Goal: Information Seeking & Learning: Learn about a topic

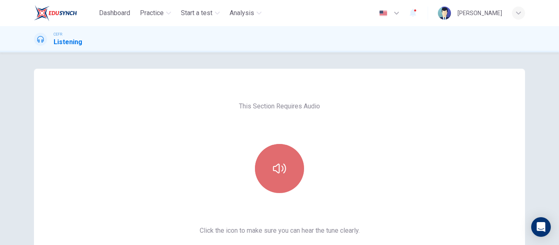
click at [284, 169] on button "button" at bounding box center [279, 168] width 49 height 49
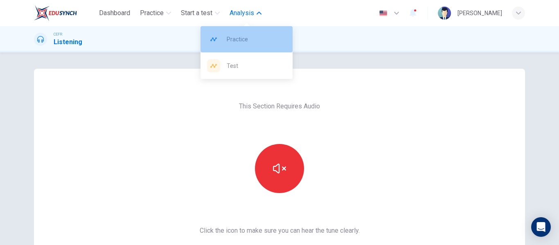
click at [234, 35] on span "Practice" at bounding box center [256, 39] width 59 height 10
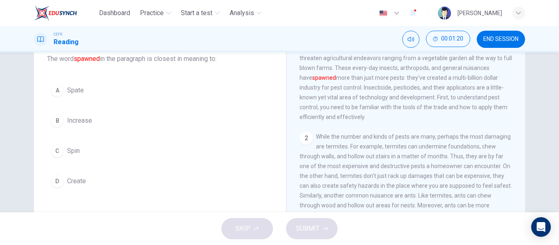
scroll to position [54, 0]
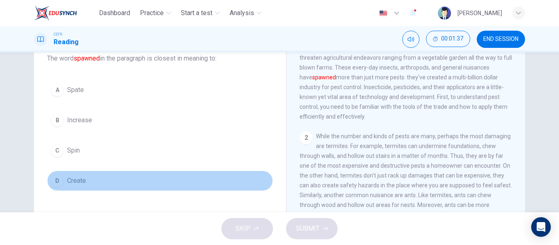
click at [60, 178] on div "D" at bounding box center [57, 180] width 13 height 13
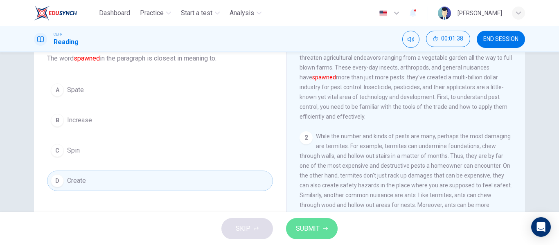
click at [316, 231] on span "SUBMIT" at bounding box center [308, 228] width 24 height 11
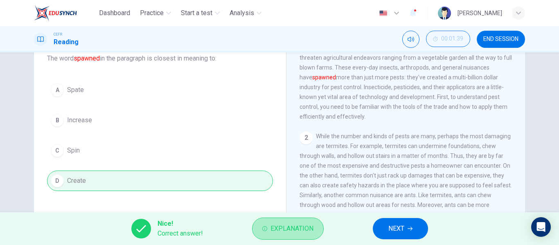
click at [316, 231] on button "Explanation" at bounding box center [288, 229] width 72 height 22
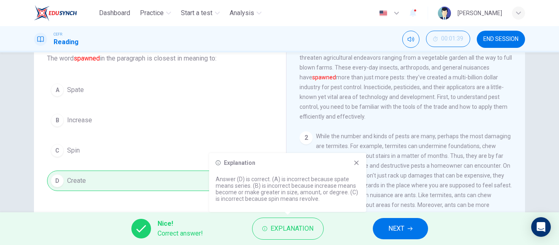
click at [355, 165] on icon at bounding box center [356, 163] width 7 height 7
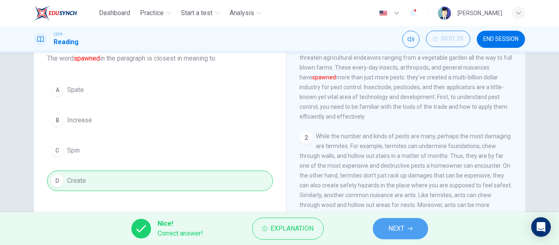
click at [405, 237] on button "NEXT" at bounding box center [400, 228] width 55 height 21
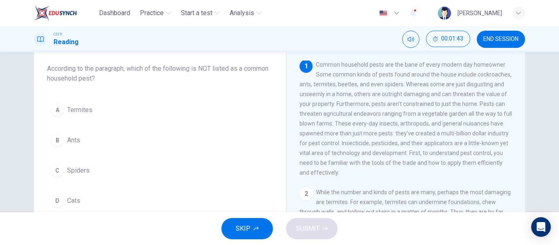
scroll to position [45, 0]
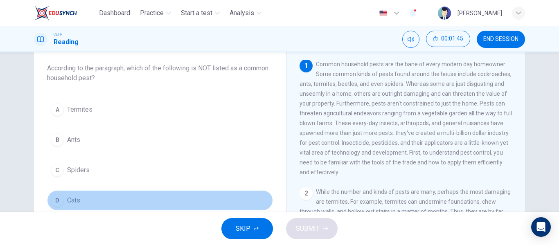
click at [53, 202] on div "D" at bounding box center [57, 200] width 13 height 13
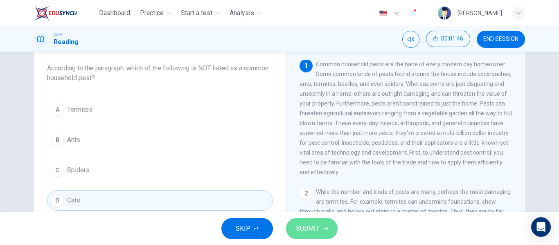
click at [312, 233] on span "SUBMIT" at bounding box center [308, 228] width 24 height 11
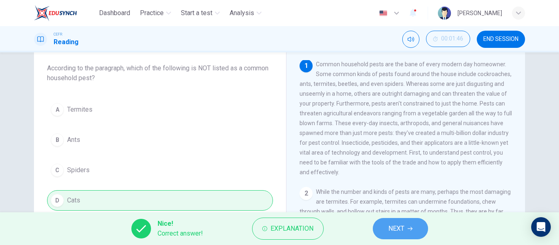
click at [395, 225] on span "NEXT" at bounding box center [397, 228] width 16 height 11
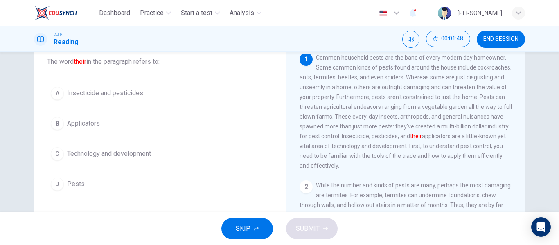
scroll to position [51, 0]
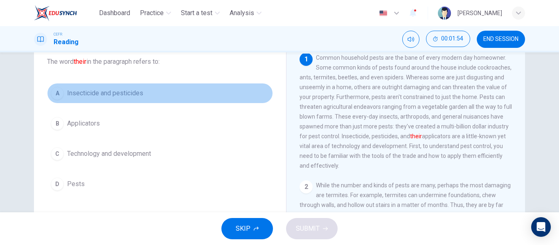
click at [61, 94] on div "A" at bounding box center [57, 93] width 13 height 13
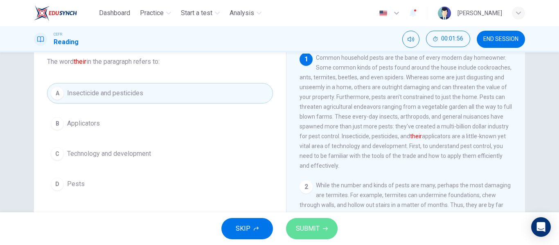
click at [301, 235] on button "SUBMIT" at bounding box center [312, 228] width 52 height 21
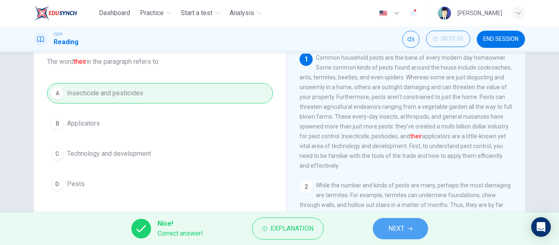
click at [384, 230] on button "NEXT" at bounding box center [400, 228] width 55 height 21
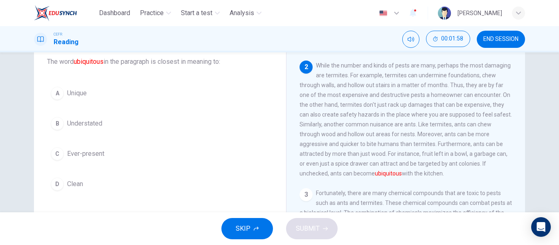
scroll to position [121, 0]
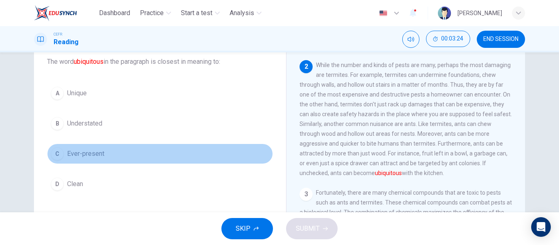
click at [60, 151] on div "C" at bounding box center [57, 153] width 13 height 13
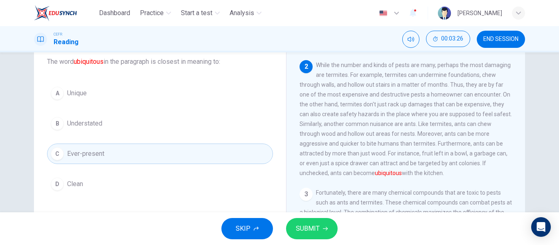
click at [316, 233] on span "SUBMIT" at bounding box center [308, 228] width 24 height 11
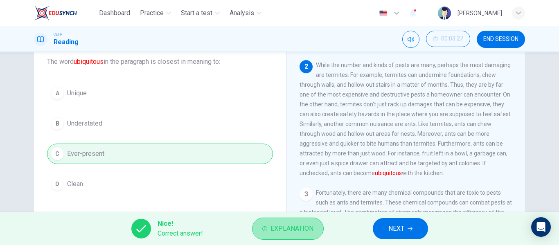
click at [287, 222] on button "Explanation" at bounding box center [288, 229] width 72 height 22
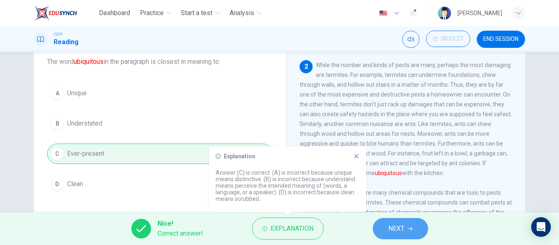
click at [386, 226] on button "NEXT" at bounding box center [400, 228] width 55 height 21
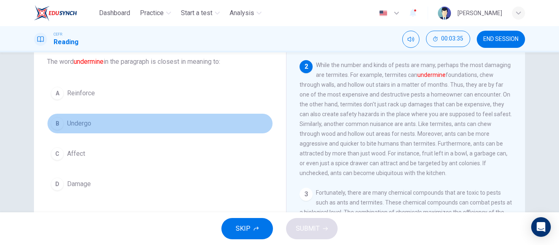
click at [53, 127] on div "B" at bounding box center [57, 123] width 13 height 13
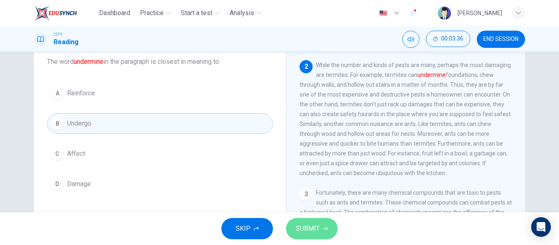
click at [312, 228] on span "SUBMIT" at bounding box center [308, 228] width 24 height 11
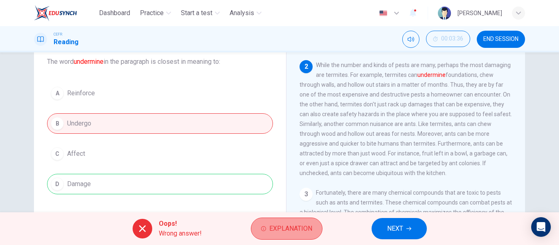
click at [273, 233] on span "Explanation" at bounding box center [290, 228] width 43 height 11
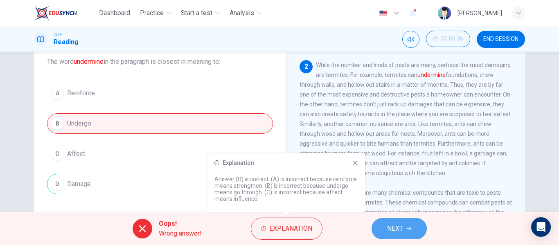
click at [408, 238] on button "NEXT" at bounding box center [399, 228] width 55 height 21
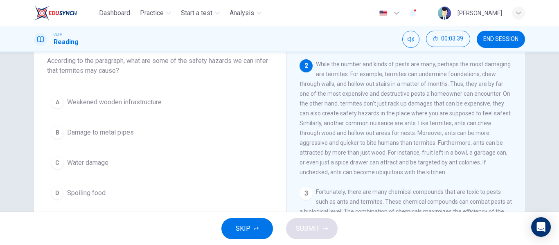
scroll to position [54, 0]
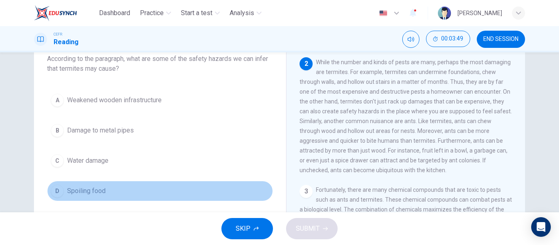
click at [55, 188] on div "D" at bounding box center [57, 191] width 13 height 13
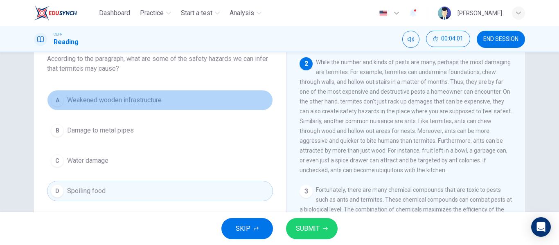
click at [59, 104] on div "A" at bounding box center [57, 100] width 13 height 13
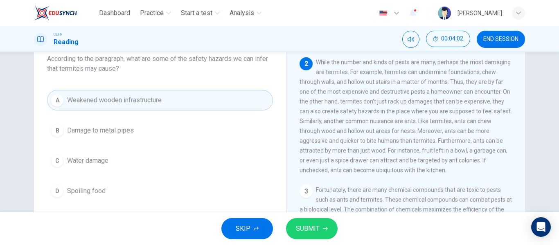
click at [327, 234] on button "SUBMIT" at bounding box center [312, 228] width 52 height 21
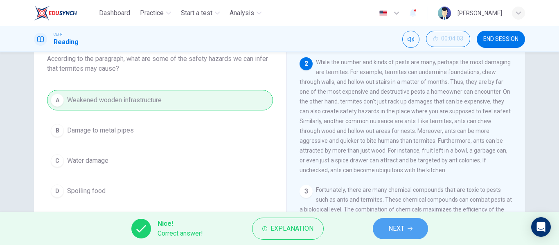
click at [396, 225] on span "NEXT" at bounding box center [397, 228] width 16 height 11
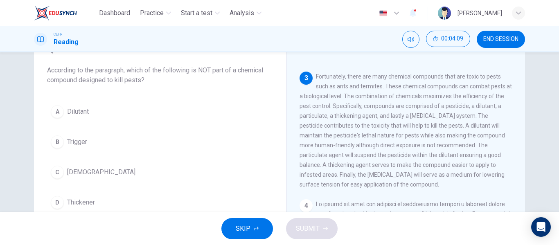
scroll to position [246, 0]
click at [48, 140] on button "B Trigger" at bounding box center [160, 142] width 226 height 20
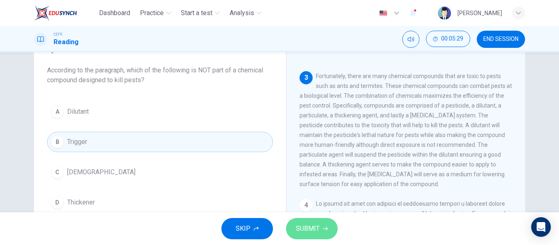
click at [329, 228] on button "SUBMIT" at bounding box center [312, 228] width 52 height 21
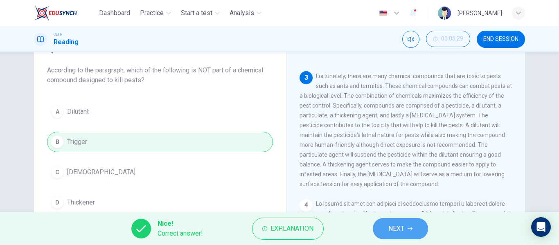
click at [377, 227] on button "NEXT" at bounding box center [400, 228] width 55 height 21
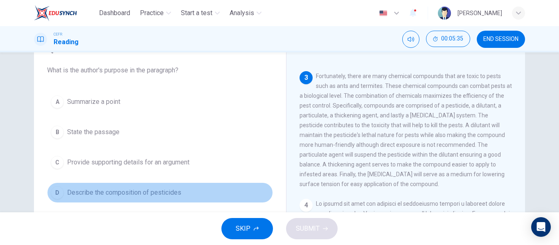
click at [52, 191] on div "D" at bounding box center [57, 192] width 13 height 13
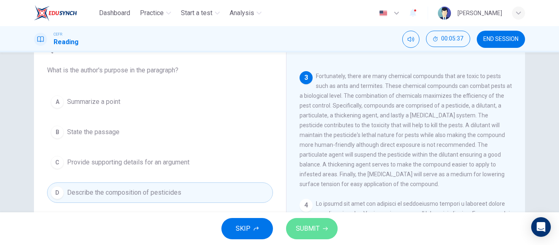
click at [315, 221] on button "SUBMIT" at bounding box center [312, 228] width 52 height 21
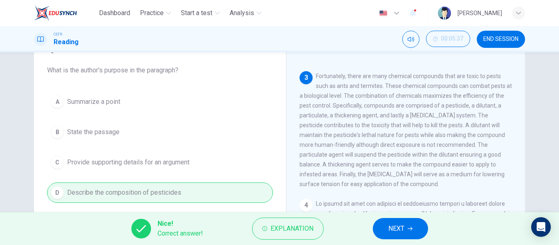
click at [386, 230] on button "NEXT" at bounding box center [400, 228] width 55 height 21
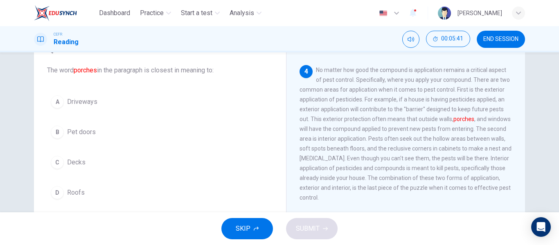
scroll to position [385, 0]
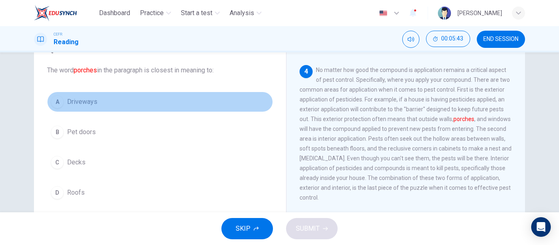
click at [56, 101] on div "A" at bounding box center [57, 101] width 13 height 13
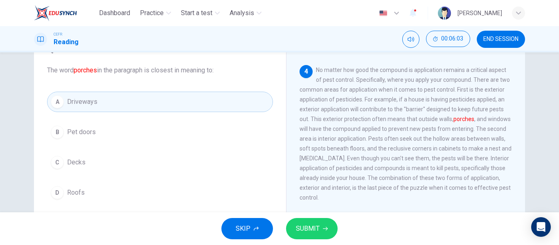
scroll to position [394, 0]
click at [313, 224] on span "SUBMIT" at bounding box center [308, 228] width 24 height 11
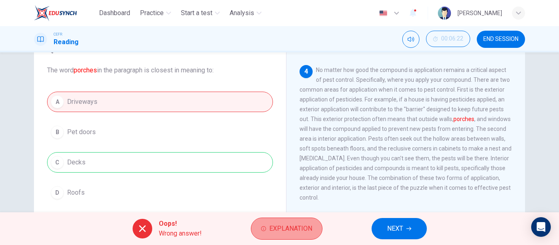
click at [295, 223] on span "Explanation" at bounding box center [290, 228] width 43 height 11
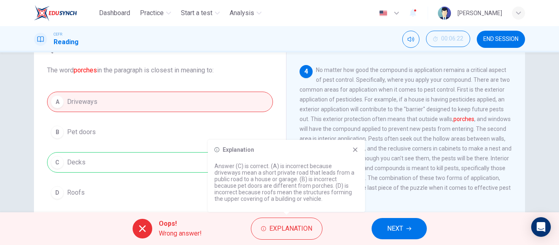
click at [357, 149] on icon at bounding box center [355, 150] width 5 height 5
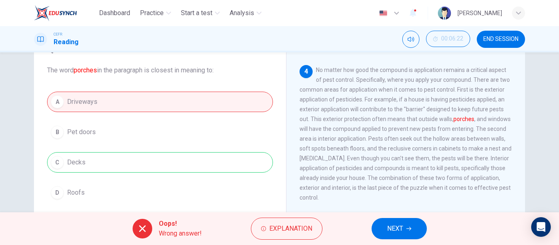
click at [398, 224] on span "NEXT" at bounding box center [395, 228] width 16 height 11
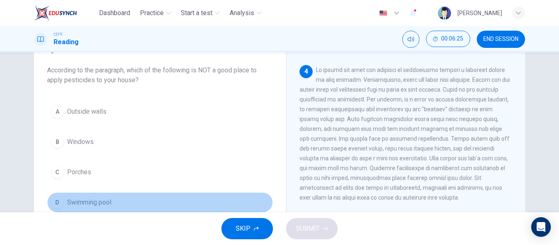
click at [59, 206] on div "D" at bounding box center [57, 202] width 13 height 13
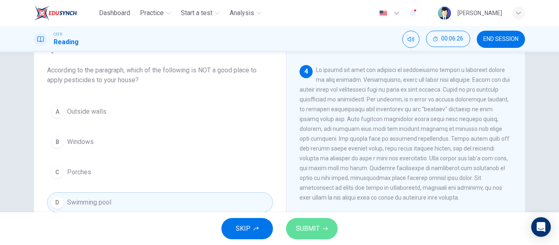
click at [310, 231] on span "SUBMIT" at bounding box center [308, 228] width 24 height 11
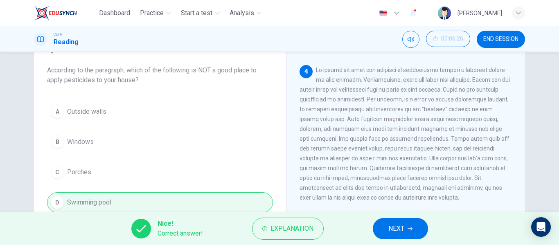
click at [407, 226] on button "NEXT" at bounding box center [400, 228] width 55 height 21
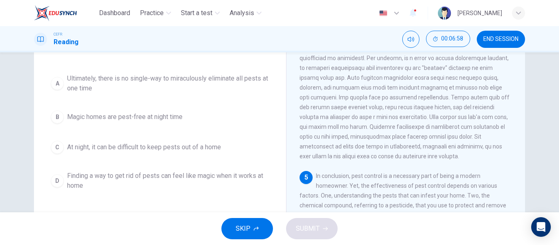
scroll to position [84, 0]
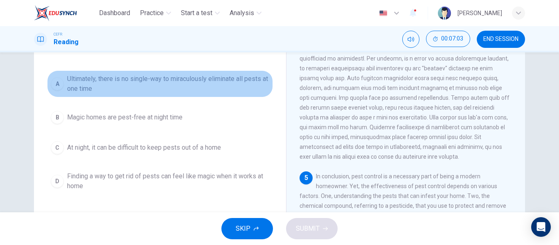
click at [61, 90] on button "A Ultimately, there is no single-way to miraculously eliminate all pests at one…" at bounding box center [160, 83] width 226 height 27
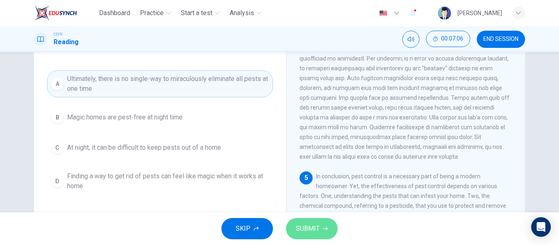
click at [305, 227] on span "SUBMIT" at bounding box center [308, 228] width 24 height 11
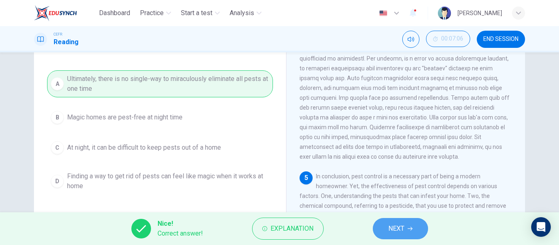
click at [393, 234] on span "NEXT" at bounding box center [397, 228] width 16 height 11
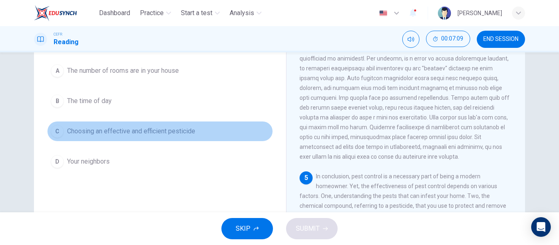
click at [52, 125] on div "C" at bounding box center [57, 131] width 13 height 13
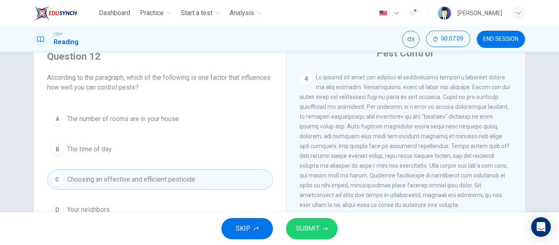
scroll to position [34, 0]
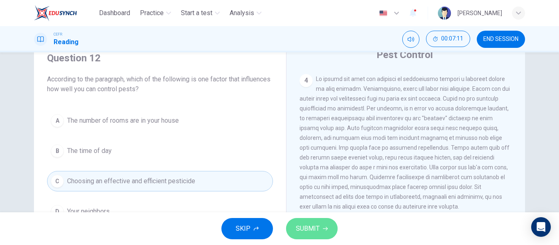
click at [292, 220] on button "SUBMIT" at bounding box center [312, 228] width 52 height 21
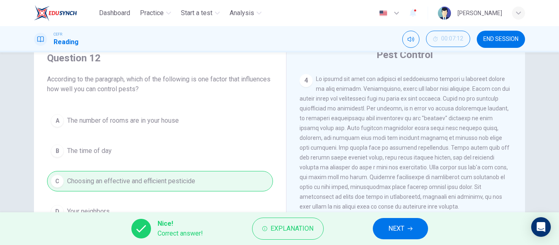
click at [389, 225] on span "NEXT" at bounding box center [397, 228] width 16 height 11
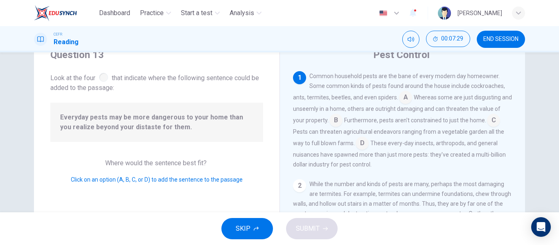
click at [330, 119] on input at bounding box center [336, 121] width 13 height 13
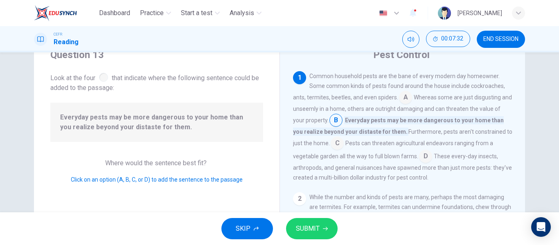
click at [331, 140] on input at bounding box center [337, 144] width 13 height 13
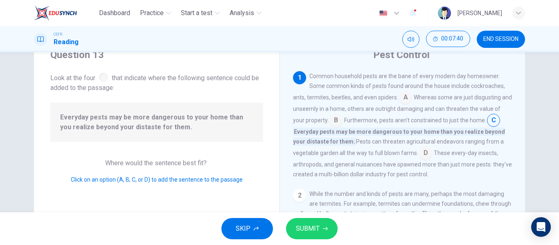
click at [335, 117] on input at bounding box center [336, 121] width 13 height 13
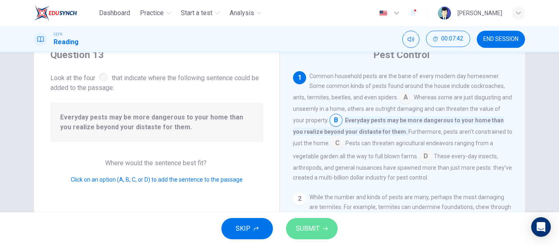
click at [319, 226] on span "SUBMIT" at bounding box center [308, 228] width 24 height 11
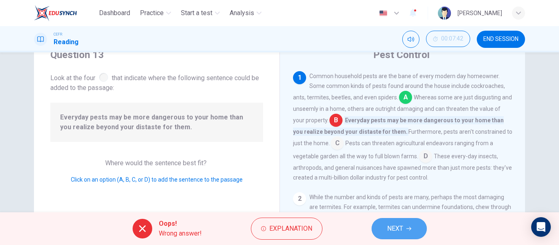
click at [397, 225] on span "NEXT" at bounding box center [395, 228] width 16 height 11
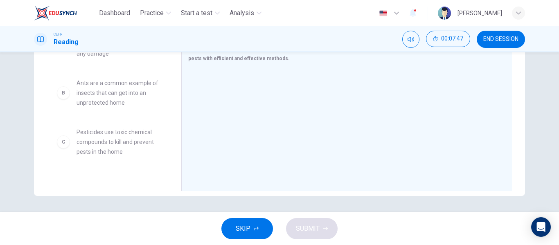
scroll to position [31, 0]
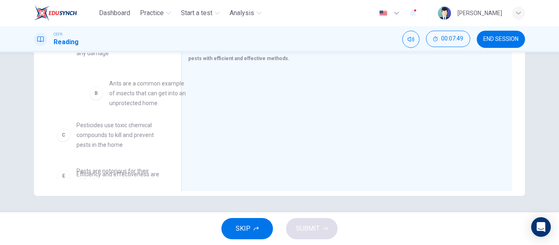
drag, startPoint x: 124, startPoint y: 92, endPoint x: 159, endPoint y: 93, distance: 35.2
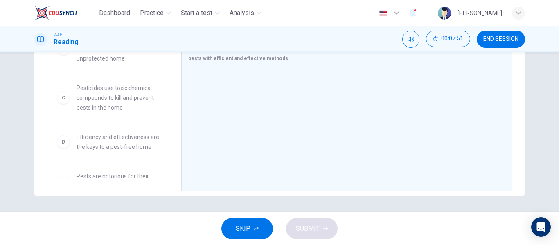
scroll to position [74, 0]
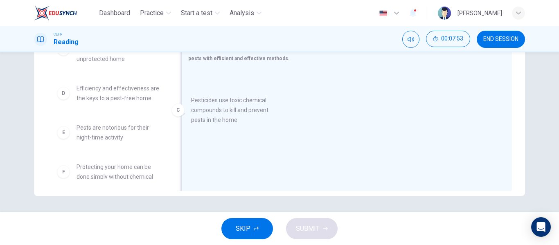
drag, startPoint x: 110, startPoint y: 97, endPoint x: 235, endPoint y: 110, distance: 126.0
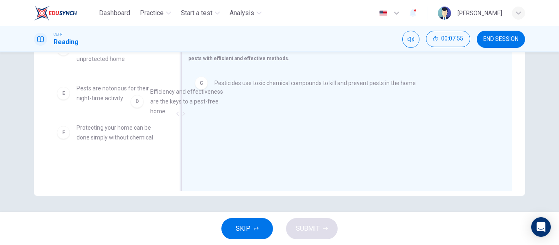
drag, startPoint x: 118, startPoint y: 94, endPoint x: 251, endPoint y: 106, distance: 133.6
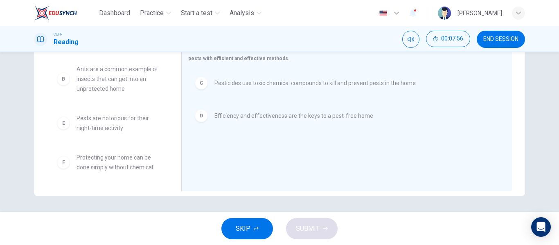
scroll to position [44, 0]
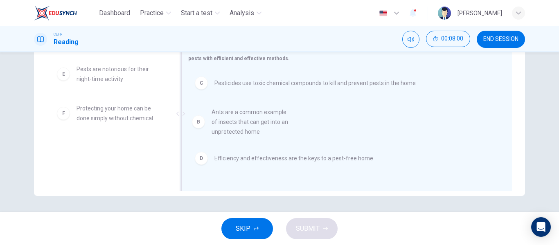
drag, startPoint x: 110, startPoint y: 85, endPoint x: 258, endPoint y: 130, distance: 154.5
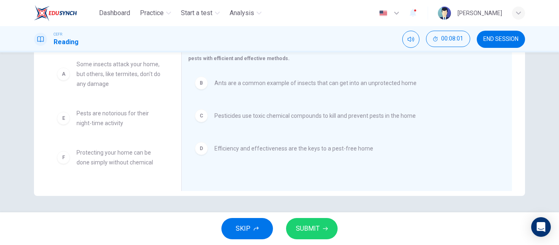
scroll to position [0, 0]
click at [314, 226] on span "SUBMIT" at bounding box center [308, 228] width 24 height 11
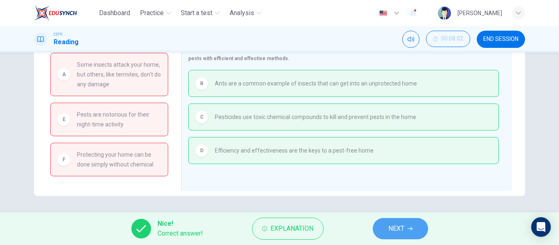
click at [389, 222] on button "NEXT" at bounding box center [400, 228] width 55 height 21
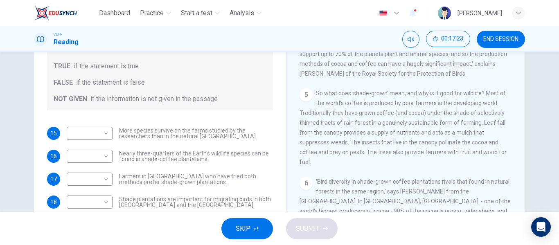
scroll to position [10, 0]
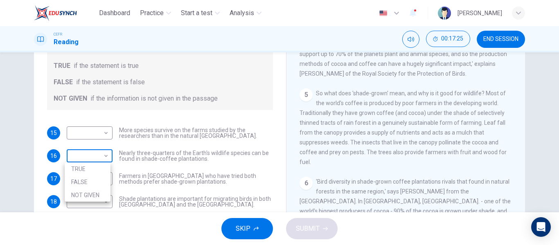
click at [96, 158] on body "Dashboard Practice Start a test Analysis English en ​ [PERSON_NAME] CEFR Readin…" at bounding box center [279, 122] width 559 height 245
click at [96, 171] on li "TRUE" at bounding box center [88, 169] width 46 height 13
type input "TRUE"
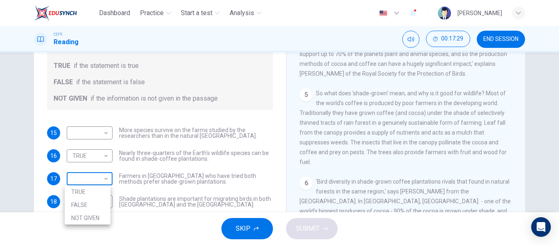
click at [95, 182] on body "Dashboard Practice Start a test Analysis English en ​ [PERSON_NAME] CEFR Readin…" at bounding box center [279, 122] width 559 height 245
click at [91, 189] on li "TRUE" at bounding box center [88, 191] width 46 height 13
type input "TRUE"
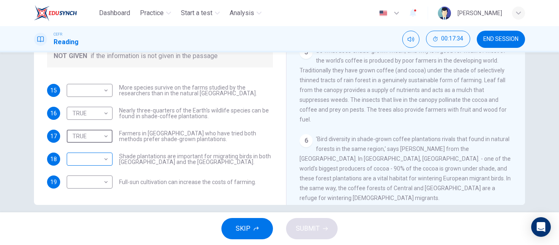
click at [93, 158] on body "Dashboard Practice Start a test Analysis English en ​ [PERSON_NAME] CEFR Readin…" at bounding box center [279, 122] width 559 height 245
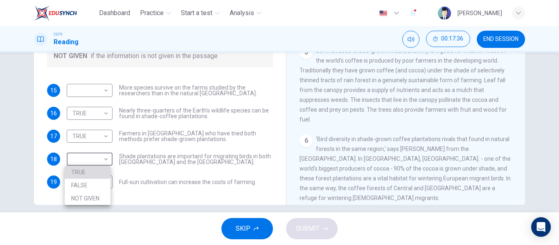
click at [90, 174] on li "TRUE" at bounding box center [88, 172] width 46 height 13
type input "TRUE"
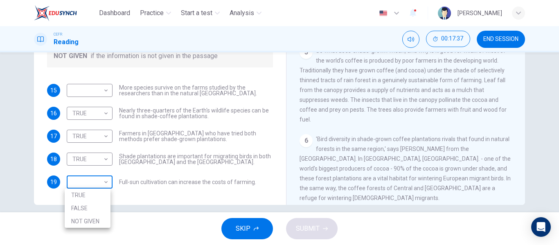
click at [92, 185] on body "Dashboard Practice Start a test Analysis English en ​ [PERSON_NAME] CEFR Readin…" at bounding box center [279, 122] width 559 height 245
click at [92, 191] on li "TRUE" at bounding box center [88, 195] width 46 height 13
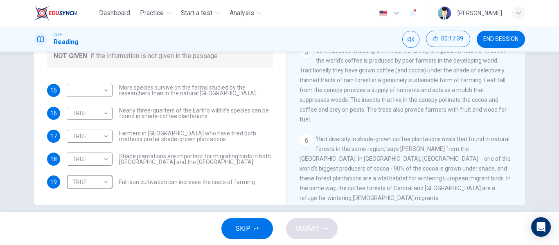
type input "TRUE"
click at [102, 116] on body "Dashboard Practice Start a test Analysis English en ​ [PERSON_NAME] CEFR Readin…" at bounding box center [279, 122] width 559 height 245
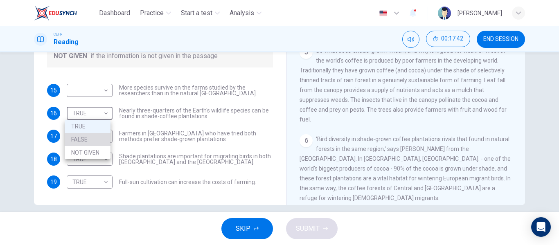
click at [101, 145] on li "FALSE" at bounding box center [88, 139] width 46 height 13
click at [88, 115] on body "Dashboard Practice Start a test Analysis English en ​ [PERSON_NAME] CEFR Readin…" at bounding box center [279, 122] width 559 height 245
click at [93, 151] on li "NOT GIVEN" at bounding box center [88, 152] width 46 height 13
type input "NOT GIVEN"
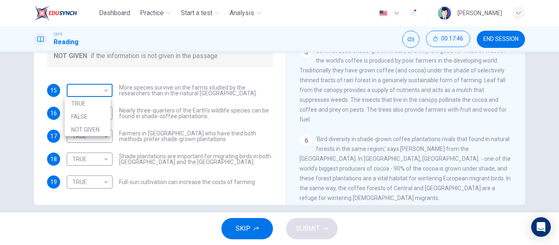
click at [98, 88] on body "Dashboard Practice Start a test Analysis English en ​ [PERSON_NAME] CEFR Readin…" at bounding box center [279, 122] width 559 height 245
click at [97, 115] on li "FALSE" at bounding box center [88, 116] width 46 height 13
type input "FALSE"
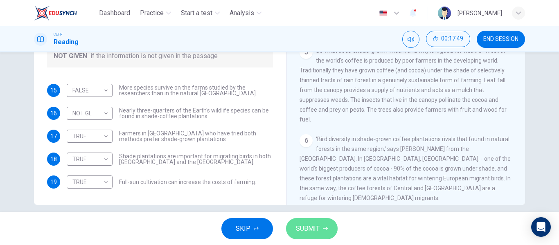
click at [302, 219] on button "SUBMIT" at bounding box center [312, 228] width 52 height 21
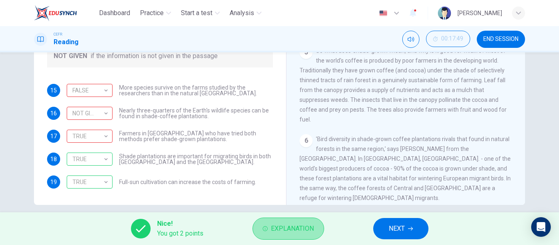
click at [296, 221] on button "Explanation" at bounding box center [289, 229] width 72 height 22
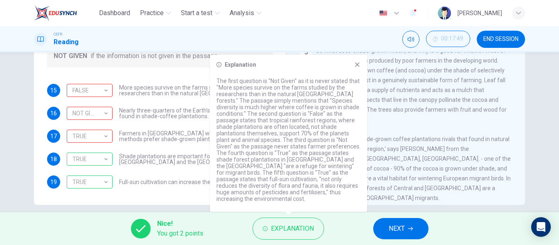
click at [354, 79] on div "Explanation The first question is "Not Given" as it is never stated that "More …" at bounding box center [288, 133] width 157 height 157
click at [353, 68] on div "Explanation" at bounding box center [289, 64] width 144 height 7
click at [354, 68] on div "Explanation" at bounding box center [289, 64] width 144 height 7
click at [354, 68] on icon at bounding box center [357, 64] width 7 height 7
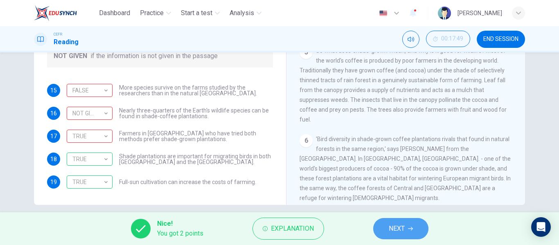
click at [407, 237] on button "NEXT" at bounding box center [400, 228] width 55 height 21
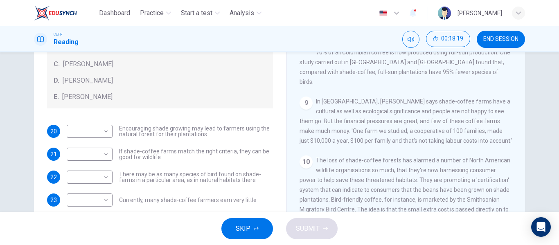
scroll to position [612, 0]
click at [72, 199] on body "Dashboard Practice Start a test Analysis English en ​ [PERSON_NAME] CEFR Readin…" at bounding box center [279, 122] width 559 height 245
click at [71, 183] on li "A" at bounding box center [88, 179] width 46 height 13
type input "A"
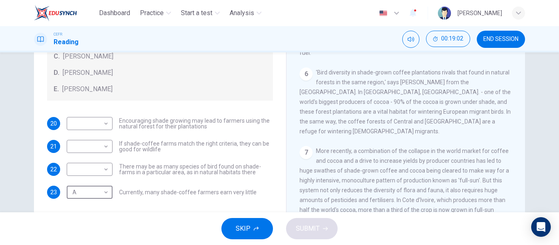
scroll to position [415, 0]
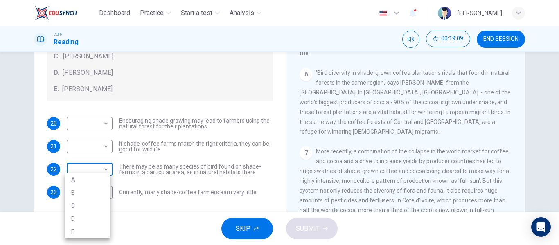
click at [104, 171] on body "Dashboard Practice Start a test Analysis English en ​ [PERSON_NAME] CEFR Readin…" at bounding box center [279, 122] width 559 height 245
click at [87, 209] on li "C" at bounding box center [88, 205] width 46 height 13
type input "C"
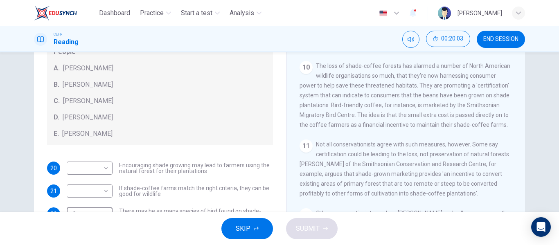
scroll to position [4, 0]
click at [81, 190] on body "Dashboard Practice Start a test Analysis English en ​ [PERSON_NAME] CEFR Readin…" at bounding box center [279, 122] width 559 height 245
click at [78, 167] on div at bounding box center [279, 122] width 559 height 245
click at [78, 167] on body "Dashboard Practice Start a test Analysis English en ​ [PERSON_NAME] CEFR Readin…" at bounding box center [279, 122] width 559 height 245
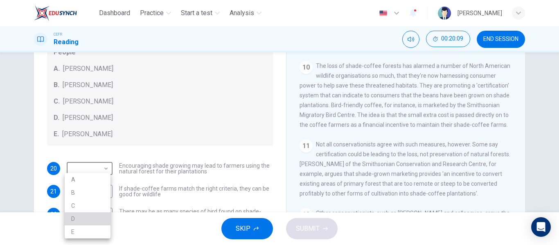
click at [75, 222] on li "D" at bounding box center [88, 218] width 46 height 13
type input "D"
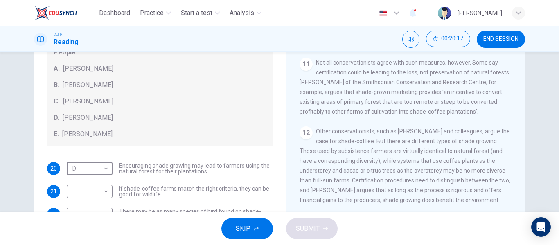
scroll to position [809, 0]
click at [82, 191] on body "Dashboard Practice Start a test Analysis English en ​ [PERSON_NAME] CEFR Readin…" at bounding box center [279, 122] width 559 height 245
click at [79, 236] on li "E" at bounding box center [88, 232] width 46 height 13
type input "E"
click at [319, 228] on span "SUBMIT" at bounding box center [308, 228] width 24 height 11
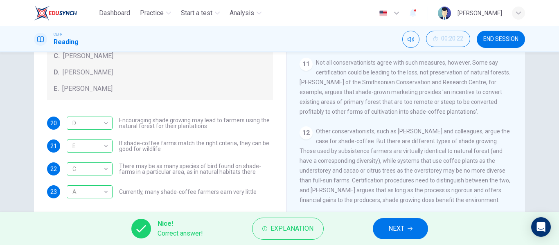
scroll to position [49, 0]
click at [388, 218] on button "NEXT" at bounding box center [400, 228] width 55 height 21
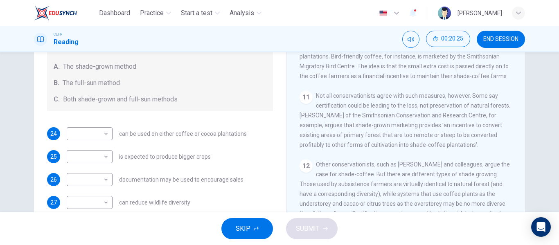
scroll to position [105, 0]
click at [89, 131] on body "Dashboard Practice Start a test Analysis English en ​ [PERSON_NAME] CEFR Readin…" at bounding box center [279, 122] width 559 height 245
click at [88, 143] on li "A" at bounding box center [88, 146] width 46 height 13
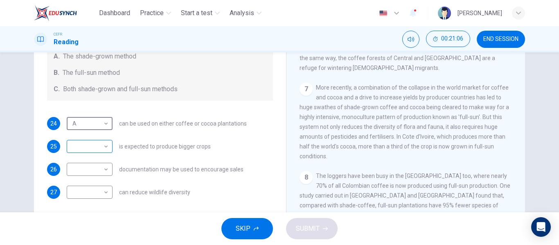
scroll to position [115, 0]
click at [84, 124] on body "Dashboard Practice Start a test Analysis English en ​ [PERSON_NAME] CEFR Readin…" at bounding box center [279, 122] width 559 height 245
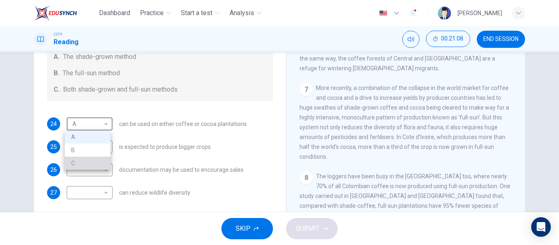
click at [84, 167] on li "C" at bounding box center [88, 163] width 46 height 13
type input "C"
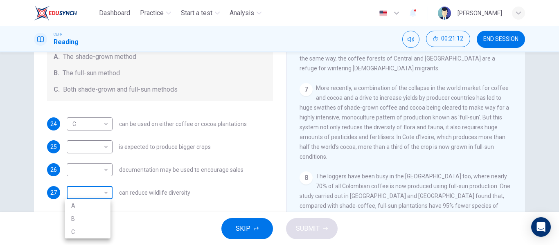
click at [82, 189] on body "Dashboard Practice Start a test Analysis English en ​ [PERSON_NAME] CEFR Readin…" at bounding box center [279, 122] width 559 height 245
click at [76, 219] on li "B" at bounding box center [88, 218] width 46 height 13
type input "B"
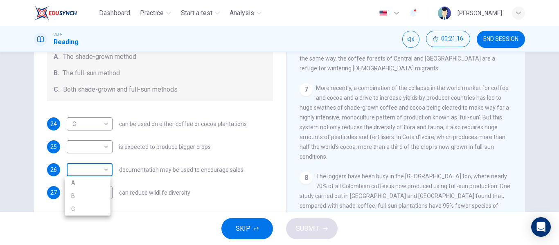
click at [99, 173] on body "Dashboard Practice Start a test Analysis English en ​ [PERSON_NAME] CEFR Readin…" at bounding box center [279, 122] width 559 height 245
click at [86, 187] on li "A" at bounding box center [88, 182] width 46 height 13
type input "A"
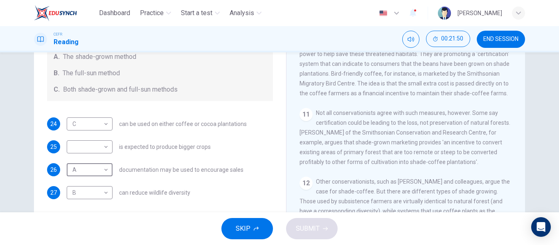
scroll to position [762, 0]
click at [64, 156] on div "24 C C ​ can be used on either coffee or cocoa plantations 25 ​ ​ is expected t…" at bounding box center [160, 159] width 226 height 82
click at [66, 149] on body "Dashboard Practice Start a test Analysis English en ​ [PERSON_NAME] CEFR Readin…" at bounding box center [279, 122] width 559 height 245
click at [93, 156] on li "A" at bounding box center [88, 160] width 46 height 13
type input "A"
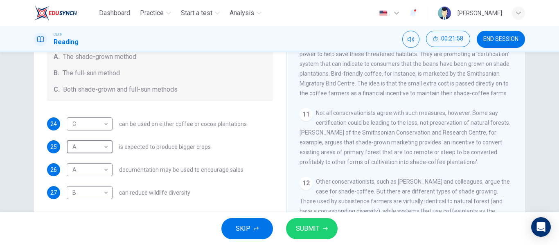
click at [314, 228] on span "SUBMIT" at bounding box center [308, 228] width 24 height 11
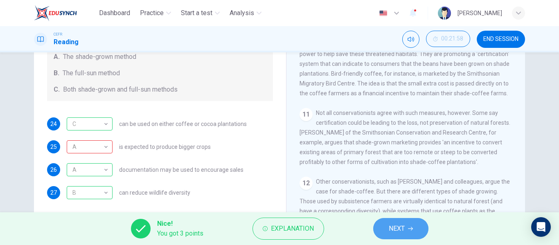
click at [393, 235] on button "NEXT" at bounding box center [400, 228] width 55 height 21
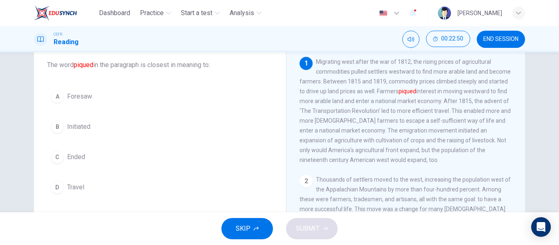
scroll to position [50, 0]
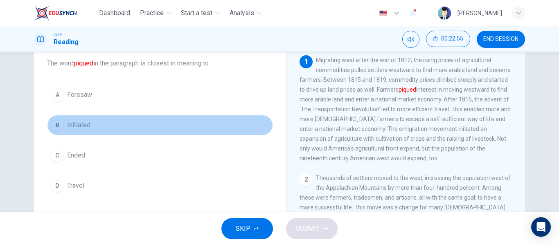
click at [55, 127] on div "B" at bounding box center [57, 125] width 13 height 13
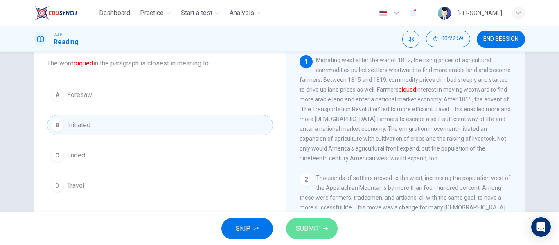
click at [301, 225] on span "SUBMIT" at bounding box center [308, 228] width 24 height 11
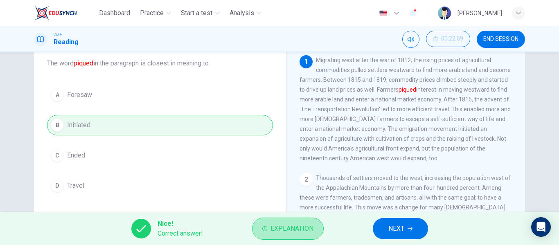
click at [301, 225] on span "Explanation" at bounding box center [292, 228] width 43 height 11
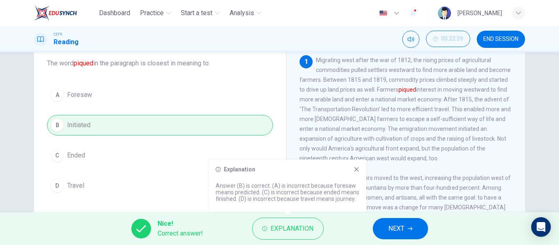
click at [358, 165] on div "Explanation Answer (B) is correct. (A) is incorrect because foresaw means predi…" at bounding box center [287, 186] width 157 height 52
click at [393, 221] on button "NEXT" at bounding box center [400, 228] width 55 height 21
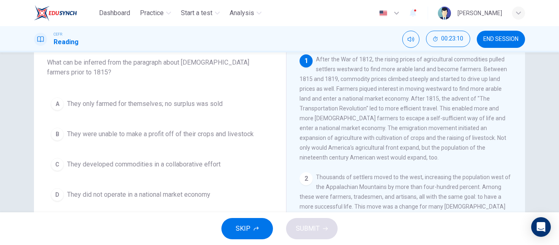
scroll to position [50, 0]
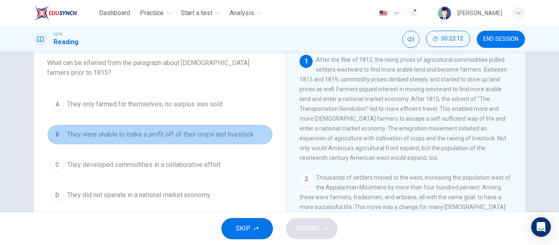
click at [65, 136] on button "B They were unable to make a profit off of their crops and livestock" at bounding box center [160, 134] width 226 height 20
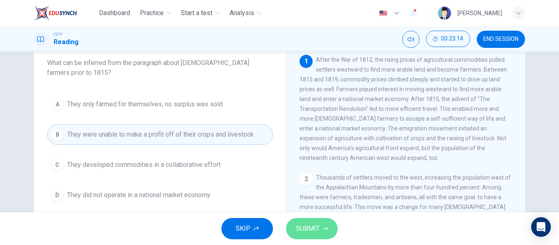
click at [315, 219] on button "SUBMIT" at bounding box center [312, 228] width 52 height 21
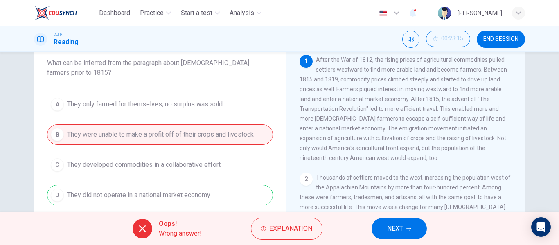
click at [315, 219] on button "Explanation" at bounding box center [287, 229] width 72 height 22
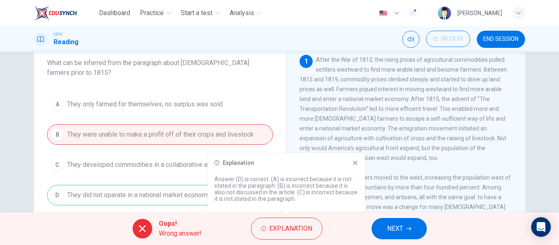
click at [353, 169] on div "Explanation Answer (D) is correct. (A) is incorrect because it is not stated in…" at bounding box center [286, 182] width 157 height 59
click at [352, 167] on div "Explanation Answer (D) is correct. (A) is incorrect because it is not stated in…" at bounding box center [286, 182] width 157 height 59
click at [353, 157] on div "Explanation Answer (D) is correct. (A) is incorrect because it is not stated in…" at bounding box center [286, 182] width 157 height 59
click at [353, 159] on div "Explanation Answer (D) is correct. (A) is incorrect because it is not stated in…" at bounding box center [286, 182] width 157 height 59
click at [354, 162] on icon at bounding box center [355, 163] width 5 height 5
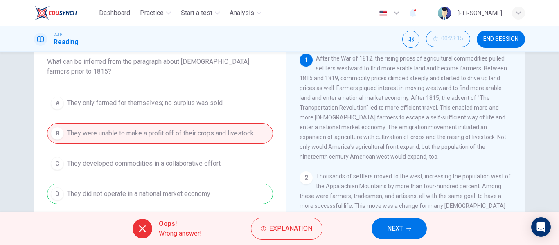
scroll to position [52, 0]
click at [404, 219] on button "NEXT" at bounding box center [399, 228] width 55 height 21
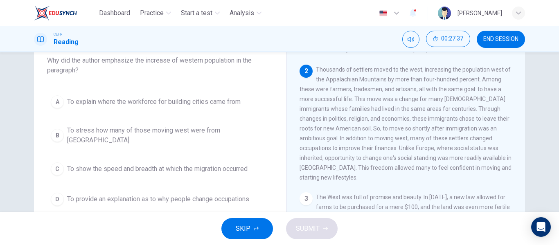
scroll to position [52, 0]
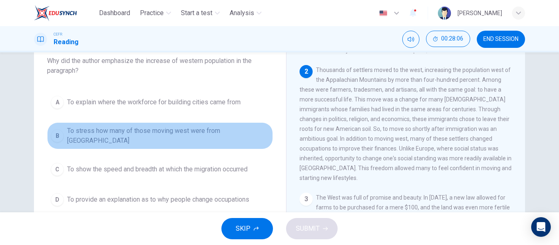
click at [59, 136] on div "B" at bounding box center [57, 135] width 13 height 13
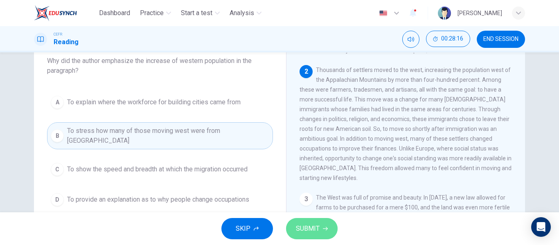
click at [290, 231] on button "SUBMIT" at bounding box center [312, 228] width 52 height 21
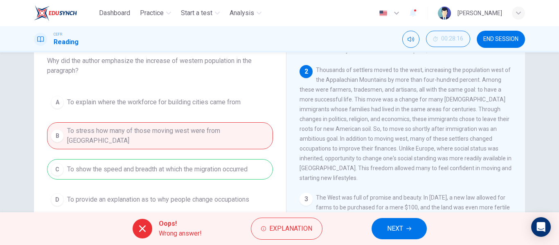
click at [370, 228] on div "Oops! Wrong answer! Explanation NEXT" at bounding box center [279, 228] width 559 height 33
click at [384, 231] on button "NEXT" at bounding box center [399, 228] width 55 height 21
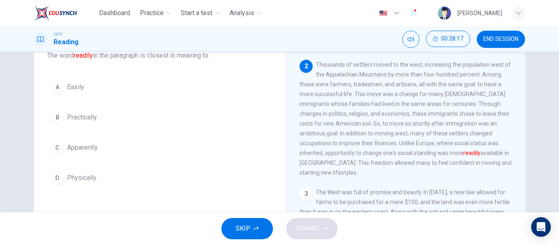
scroll to position [57, 0]
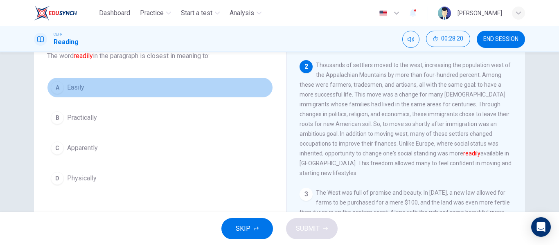
click at [61, 84] on div "A" at bounding box center [57, 87] width 13 height 13
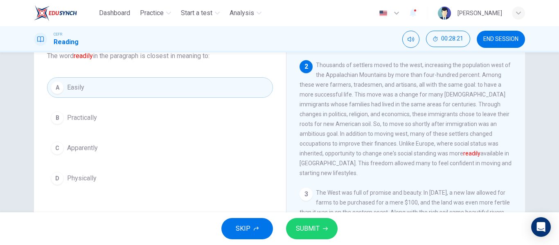
click at [303, 229] on span "SUBMIT" at bounding box center [308, 228] width 24 height 11
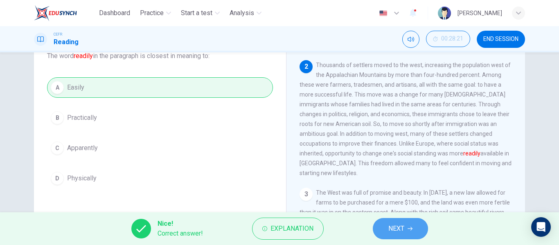
click at [377, 227] on button "NEXT" at bounding box center [400, 228] width 55 height 21
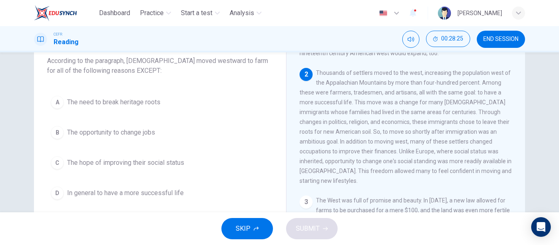
scroll to position [52, 0]
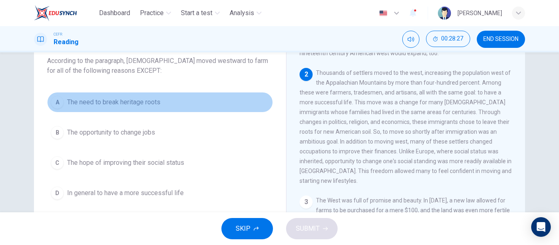
click at [58, 104] on div "A" at bounding box center [57, 102] width 13 height 13
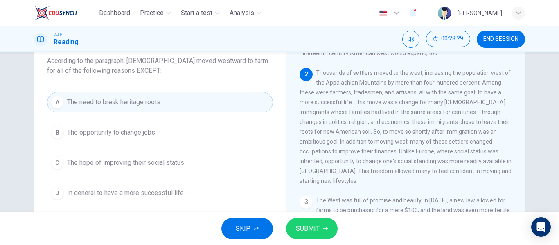
click at [315, 233] on span "SUBMIT" at bounding box center [308, 228] width 24 height 11
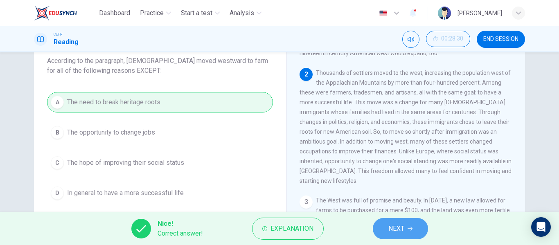
click at [393, 234] on span "NEXT" at bounding box center [397, 228] width 16 height 11
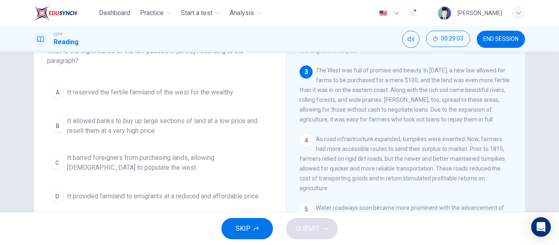
scroll to position [62, 0]
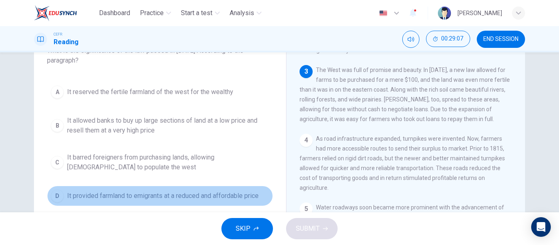
click at [63, 194] on button "D It provided farmland to emigrants at a reduced and affordable price" at bounding box center [160, 196] width 226 height 20
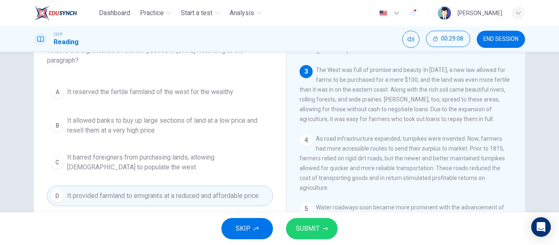
click at [323, 232] on button "SUBMIT" at bounding box center [312, 228] width 52 height 21
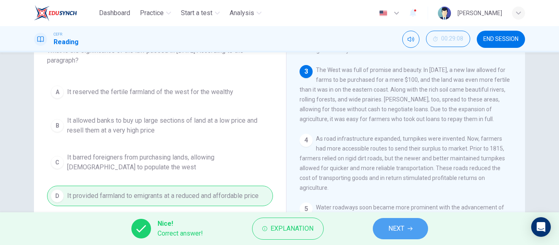
click at [419, 226] on button "NEXT" at bounding box center [400, 228] width 55 height 21
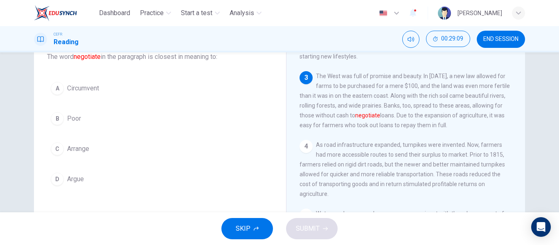
scroll to position [54, 0]
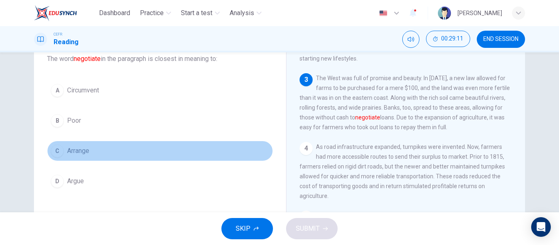
click at [53, 150] on div "C" at bounding box center [57, 151] width 13 height 13
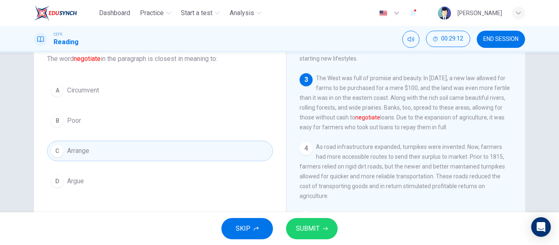
click at [305, 221] on button "SUBMIT" at bounding box center [312, 228] width 52 height 21
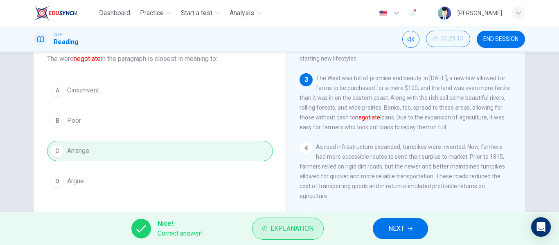
click at [306, 230] on span "Explanation" at bounding box center [292, 228] width 43 height 11
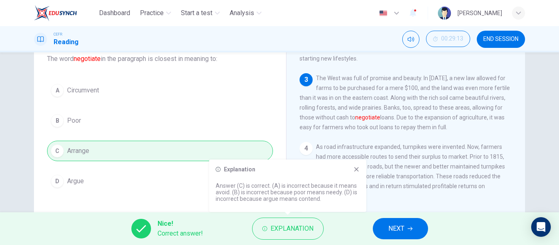
click at [355, 171] on icon at bounding box center [357, 169] width 5 height 5
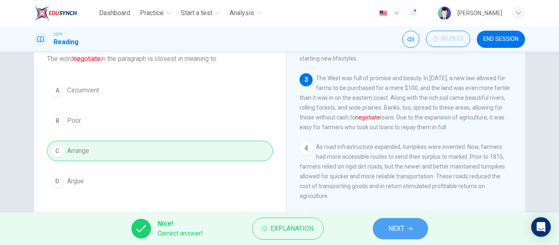
click at [393, 222] on button "NEXT" at bounding box center [400, 228] width 55 height 21
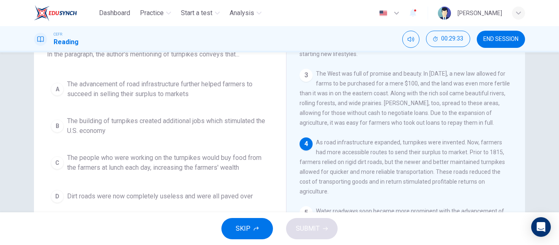
scroll to position [58, 0]
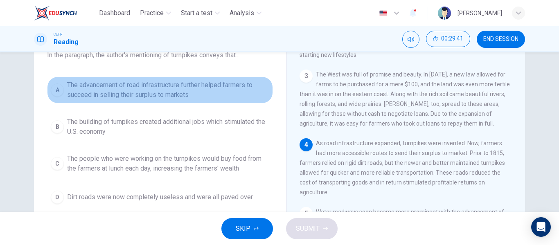
click at [60, 88] on div "A" at bounding box center [57, 90] width 13 height 13
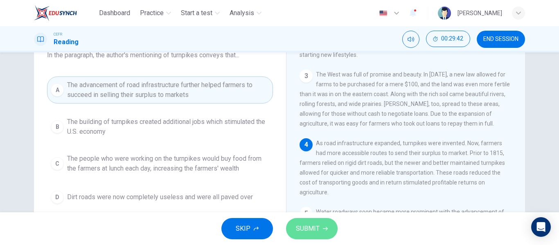
click at [331, 234] on button "SUBMIT" at bounding box center [312, 228] width 52 height 21
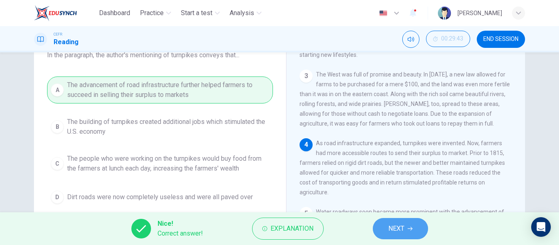
click at [397, 229] on span "NEXT" at bounding box center [397, 228] width 16 height 11
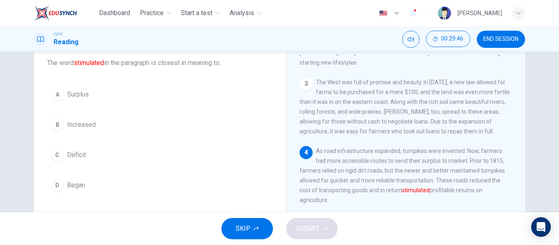
scroll to position [50, 0]
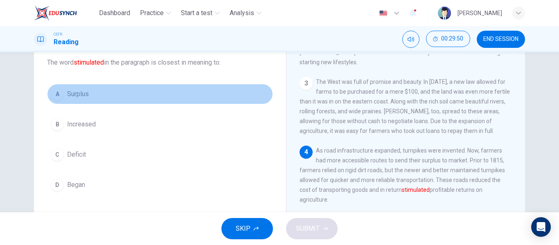
click at [54, 90] on div "A" at bounding box center [57, 94] width 13 height 13
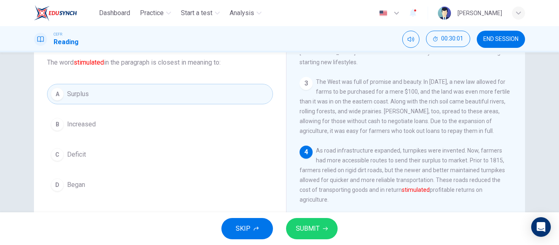
click at [58, 177] on button "D Began" at bounding box center [160, 185] width 226 height 20
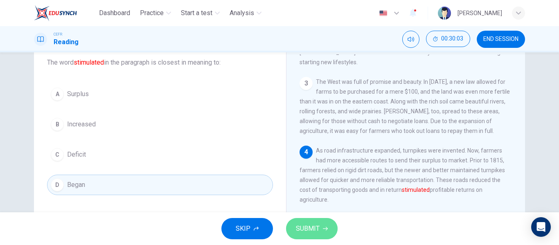
click at [324, 231] on button "SUBMIT" at bounding box center [312, 228] width 52 height 21
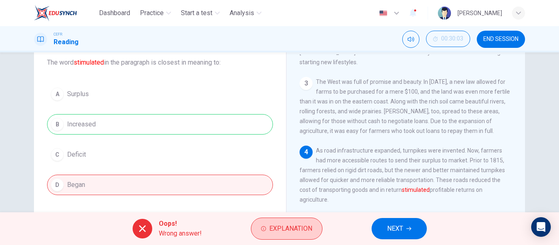
click at [292, 227] on span "Explanation" at bounding box center [290, 228] width 43 height 11
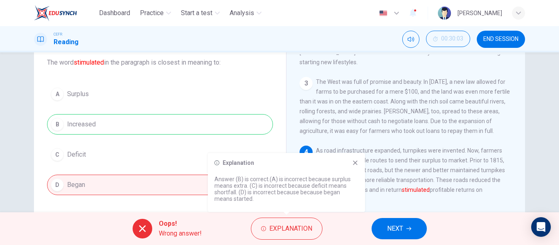
click at [358, 165] on icon at bounding box center [355, 163] width 7 height 7
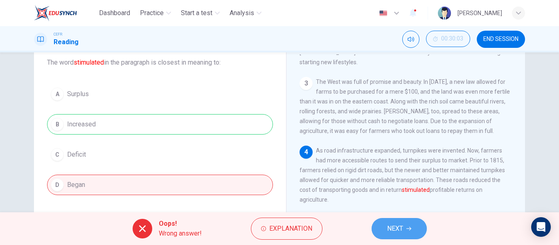
click at [398, 228] on span "NEXT" at bounding box center [395, 228] width 16 height 11
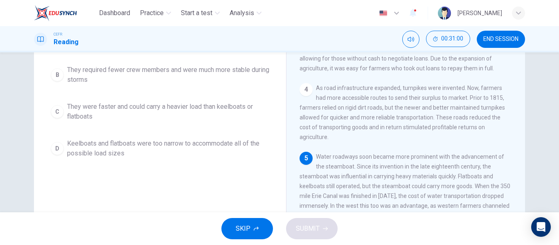
scroll to position [112, 0]
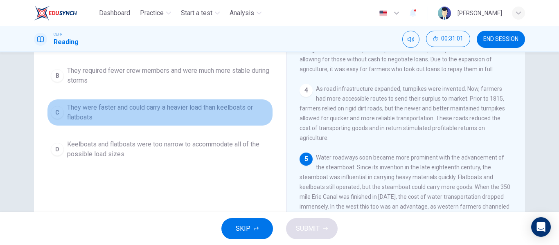
click at [68, 101] on button "C They were faster and could carry a heavier load than keelboats or flatboats" at bounding box center [160, 112] width 226 height 27
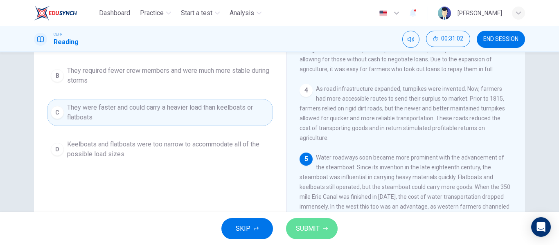
click at [310, 236] on button "SUBMIT" at bounding box center [312, 228] width 52 height 21
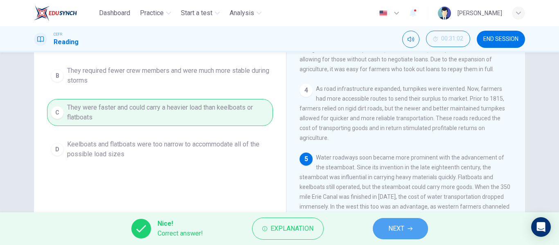
click at [393, 230] on span "NEXT" at bounding box center [397, 228] width 16 height 11
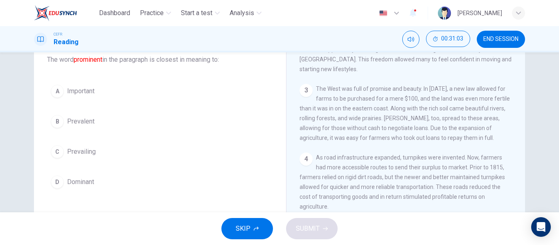
scroll to position [49, 0]
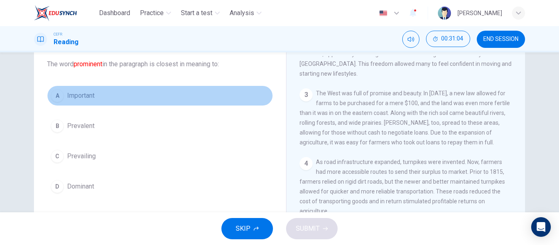
click at [51, 95] on div "A" at bounding box center [57, 95] width 13 height 13
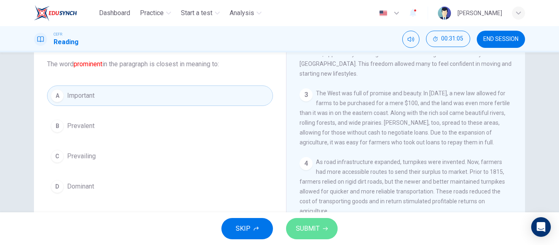
click at [295, 218] on button "SUBMIT" at bounding box center [312, 228] width 52 height 21
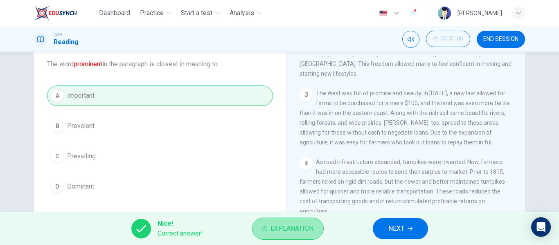
click at [295, 230] on span "Explanation" at bounding box center [292, 228] width 43 height 11
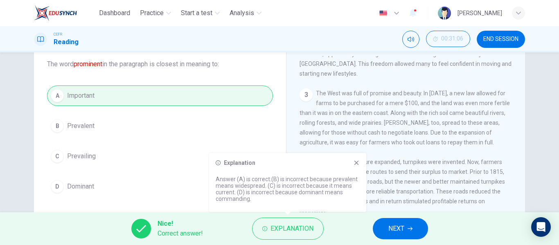
click at [357, 162] on icon at bounding box center [357, 163] width 5 height 5
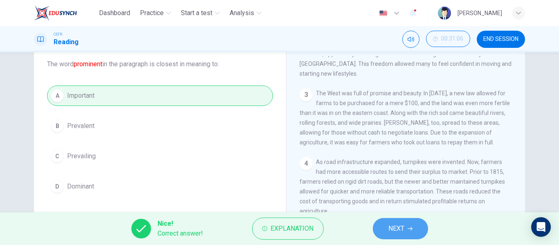
click at [400, 226] on span "NEXT" at bounding box center [397, 228] width 16 height 11
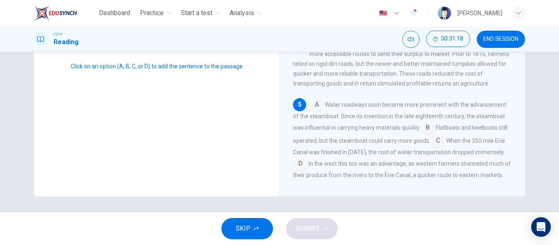
scroll to position [157, 0]
click at [300, 158] on input at bounding box center [300, 164] width 13 height 13
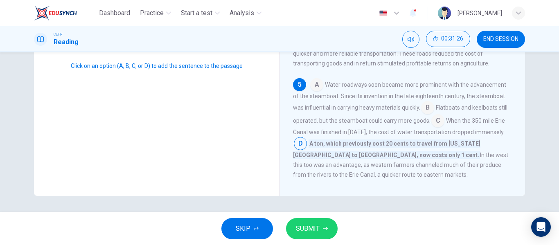
scroll to position [243, 0]
click at [321, 236] on button "SUBMIT" at bounding box center [312, 228] width 52 height 21
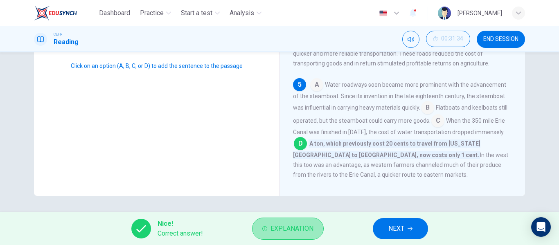
click at [310, 229] on span "Explanation" at bounding box center [292, 228] width 43 height 11
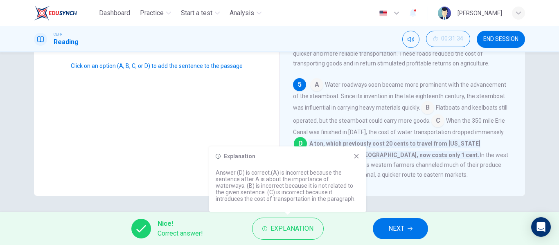
click at [355, 152] on div "Explanation Answer (D) is correct.(A) is incorrect because the sentence after A…" at bounding box center [287, 180] width 157 height 66
click at [400, 233] on span "NEXT" at bounding box center [397, 228] width 16 height 11
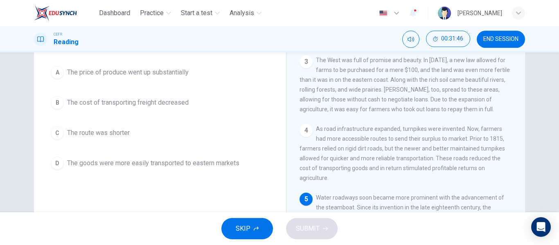
scroll to position [72, 0]
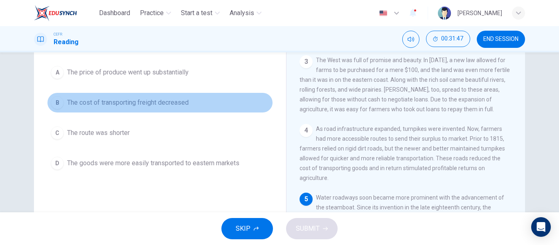
click at [70, 102] on span "The cost of transporting freight decreased" at bounding box center [128, 103] width 122 height 10
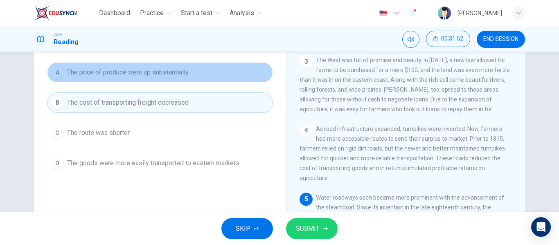
click at [166, 76] on span "The price of produce went up substantially" at bounding box center [128, 73] width 122 height 10
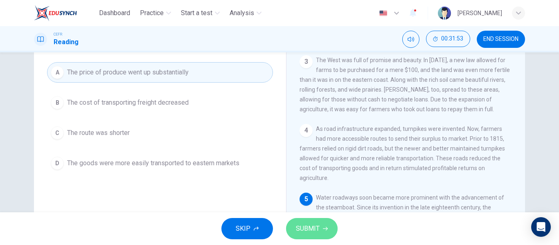
click at [302, 225] on span "SUBMIT" at bounding box center [308, 228] width 24 height 11
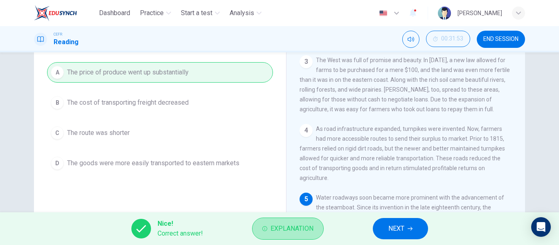
click at [302, 225] on span "Explanation" at bounding box center [292, 228] width 43 height 11
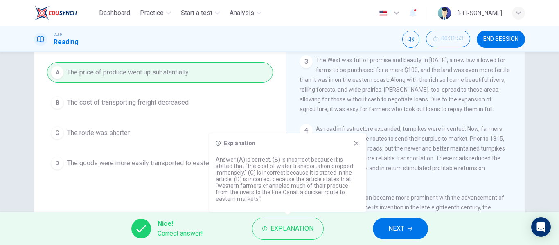
click at [359, 141] on icon at bounding box center [357, 143] width 5 height 5
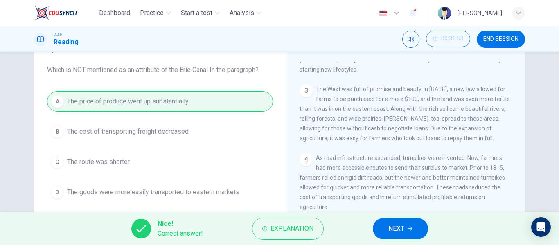
scroll to position [42, 0]
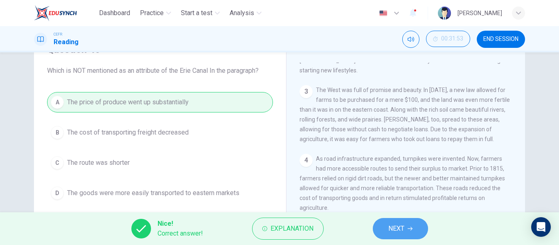
click at [393, 226] on span "NEXT" at bounding box center [397, 228] width 16 height 11
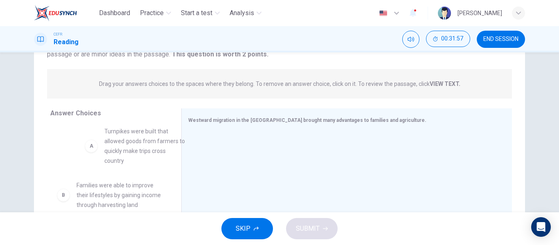
scroll to position [0, 0]
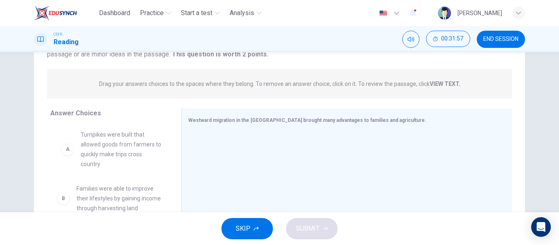
drag, startPoint x: 125, startPoint y: 134, endPoint x: 127, endPoint y: 149, distance: 14.8
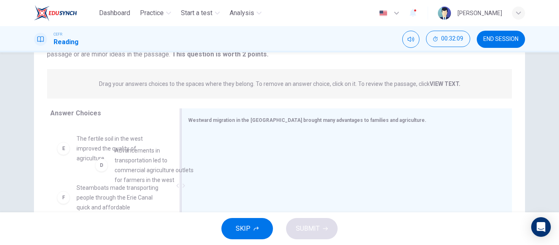
drag, startPoint x: 131, startPoint y: 164, endPoint x: 240, endPoint y: 158, distance: 109.1
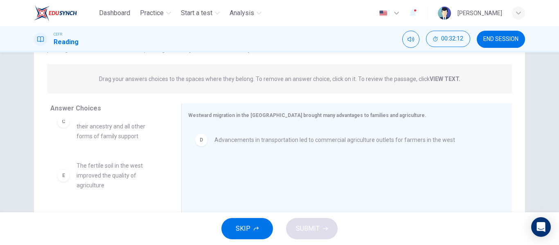
scroll to position [119, 0]
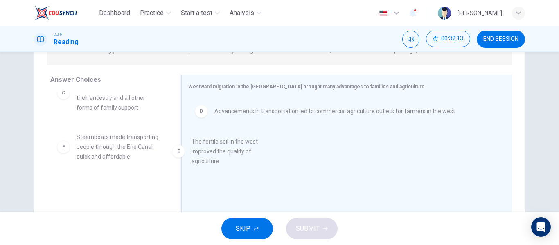
drag, startPoint x: 108, startPoint y: 149, endPoint x: 237, endPoint y: 153, distance: 129.0
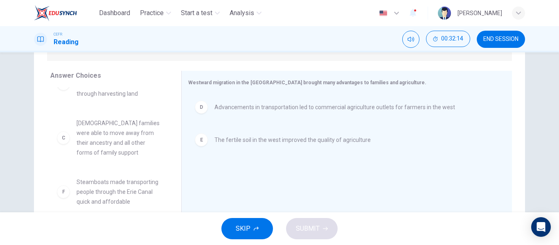
scroll to position [124, 0]
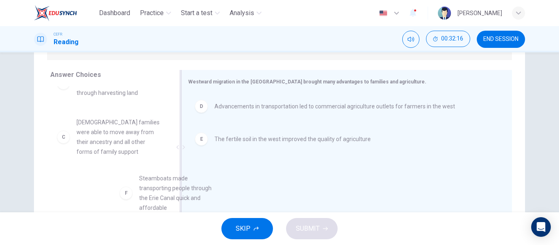
drag, startPoint x: 121, startPoint y: 190, endPoint x: 272, endPoint y: 172, distance: 152.5
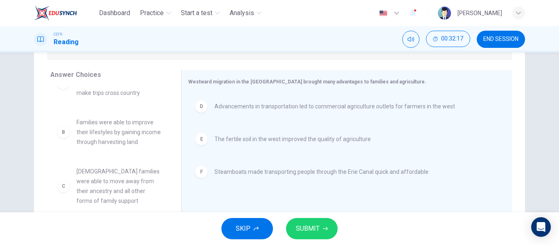
scroll to position [27, 0]
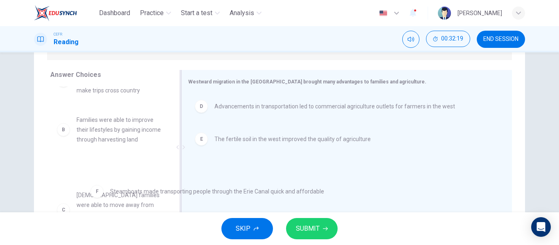
drag, startPoint x: 267, startPoint y: 179, endPoint x: 127, endPoint y: 201, distance: 141.7
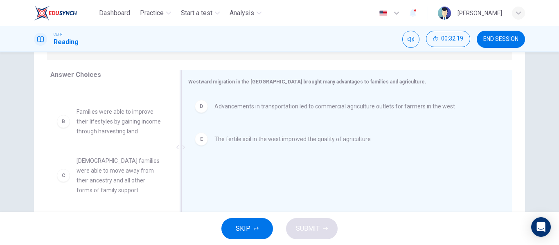
scroll to position [0, 0]
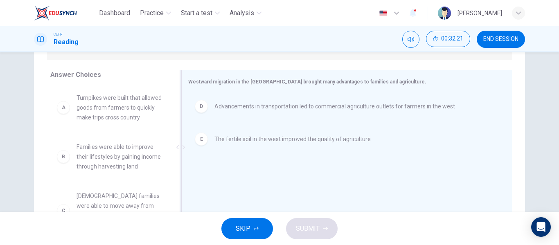
click at [120, 122] on span "Turnpikes were built that allowed goods from farmers to quickly make trips cros…" at bounding box center [119, 107] width 85 height 29
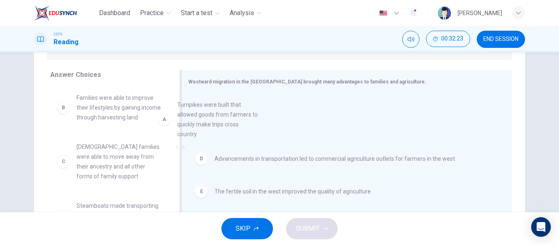
drag, startPoint x: 117, startPoint y: 116, endPoint x: 237, endPoint y: 128, distance: 120.5
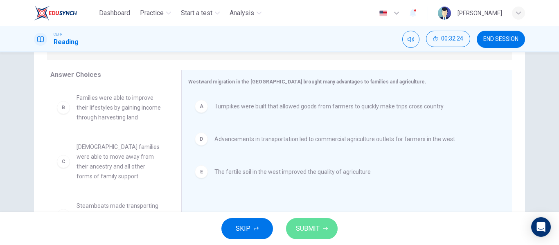
click at [312, 220] on button "SUBMIT" at bounding box center [312, 228] width 52 height 21
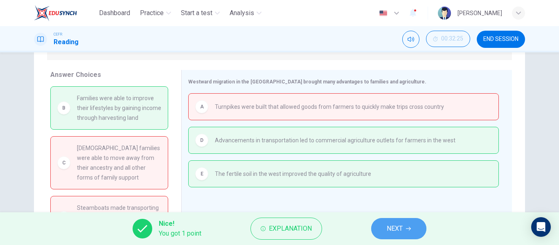
click at [380, 226] on button "NEXT" at bounding box center [398, 228] width 55 height 21
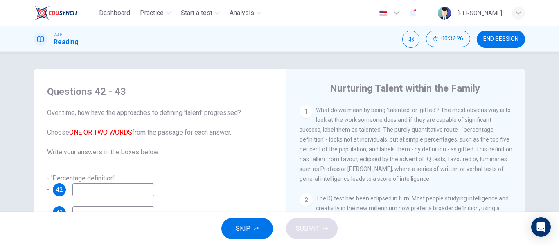
scroll to position [172, 0]
click at [497, 37] on span "END SESSION" at bounding box center [501, 39] width 35 height 7
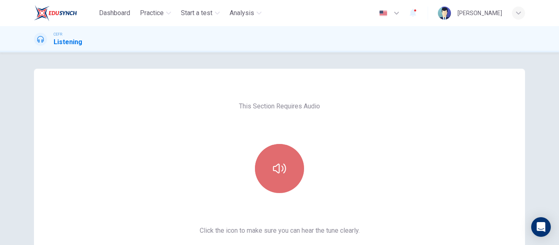
click at [257, 165] on button "button" at bounding box center [279, 168] width 49 height 49
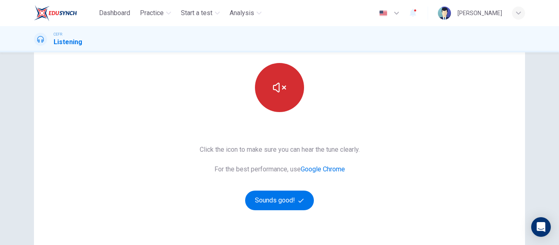
scroll to position [81, 0]
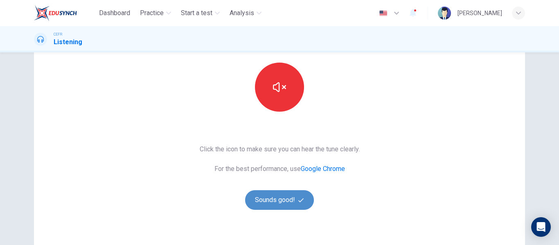
click at [262, 208] on button "Sounds good!" at bounding box center [279, 200] width 69 height 20
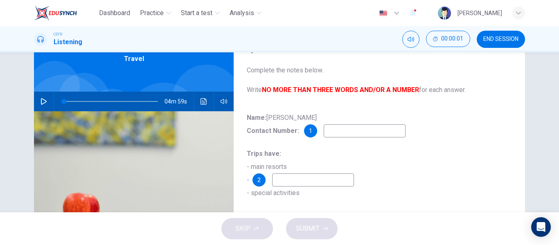
scroll to position [39, 0]
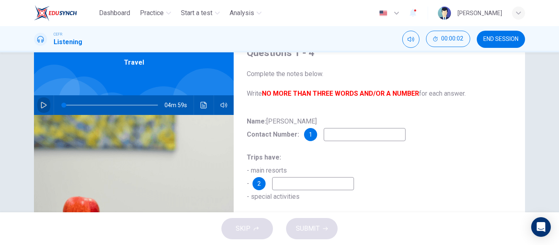
click at [43, 102] on button "button" at bounding box center [43, 105] width 13 height 20
type input "1"
click at [344, 133] on input at bounding box center [365, 134] width 82 height 13
type input "16"
type input "4"
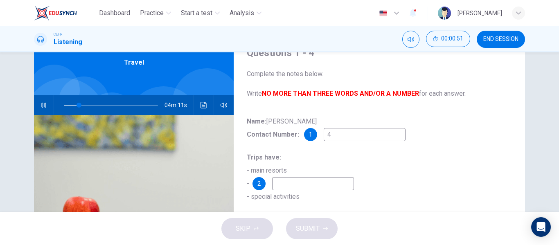
type input "16"
type input "462"
type input "17"
type input "4628"
type input "17"
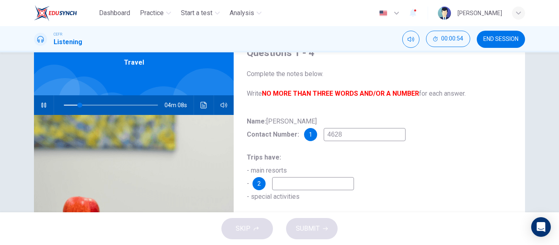
type input "46283"
type input "17"
type input "462830"
type input "18"
type input "46283095"
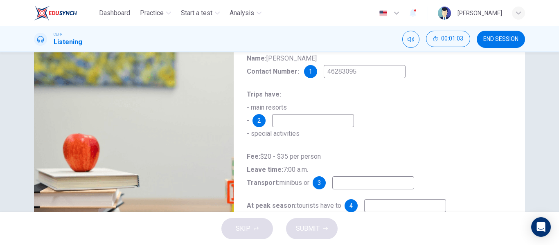
scroll to position [102, 0]
type input "21"
type input "46283095"
click at [307, 120] on input at bounding box center [313, 120] width 82 height 13
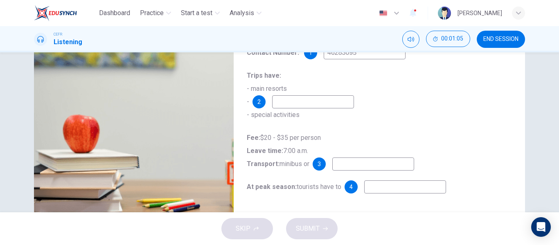
scroll to position [121, 0]
type input "28"
type input "local"
type input "28"
type input "local re"
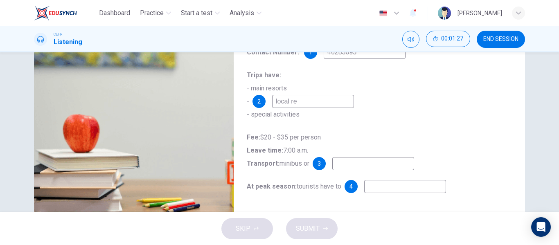
type input "28"
type input "local refr"
type input "29"
type input "local refresh"
type input "29"
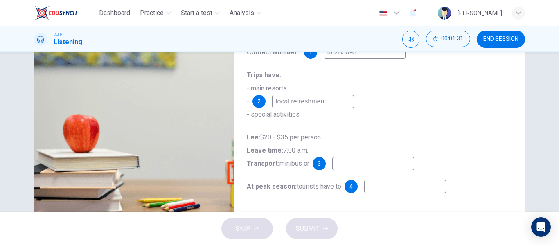
type input "local refreshments"
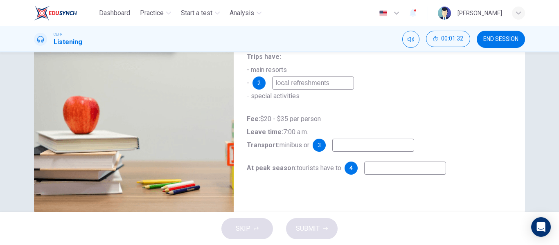
scroll to position [141, 0]
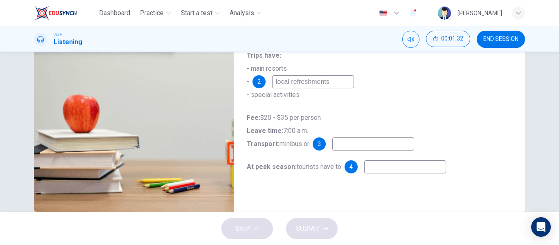
type input "30"
type input "local refreshments"
click at [366, 151] on input at bounding box center [373, 144] width 82 height 13
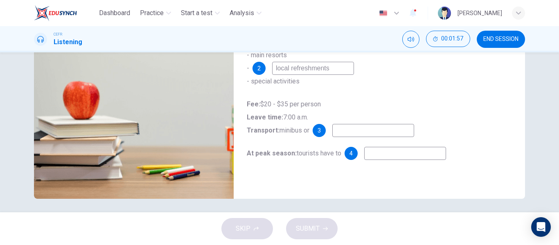
type input "38"
type input "c"
type input "38"
type input "co"
type input "39"
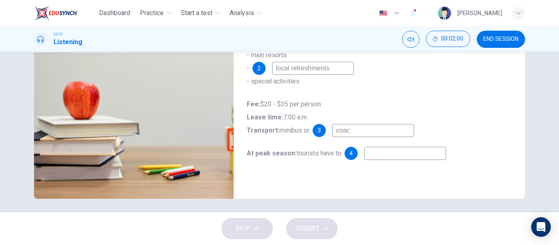
type input "coach"
type input "39"
type input "coach"
click at [376, 148] on div "At peak season: tourists have to 4" at bounding box center [379, 153] width 265 height 13
click at [377, 152] on input at bounding box center [405, 153] width 82 height 13
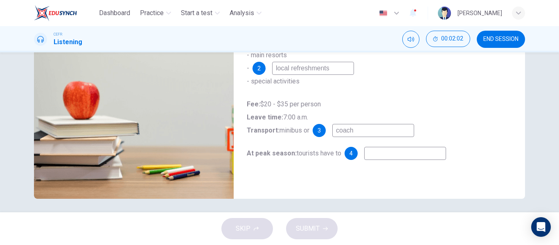
scroll to position [157, 0]
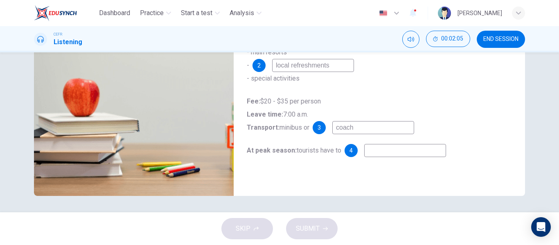
type input "41"
type input "ma"
type input "41"
type input "mak"
type input "41"
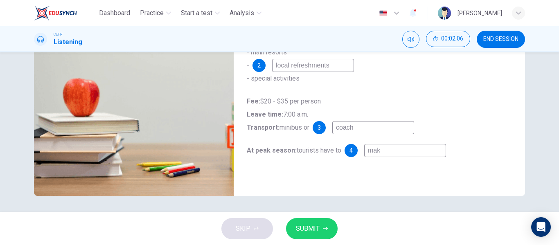
type input "make"
type input "41"
type input "make"
type input "41"
type input "make r"
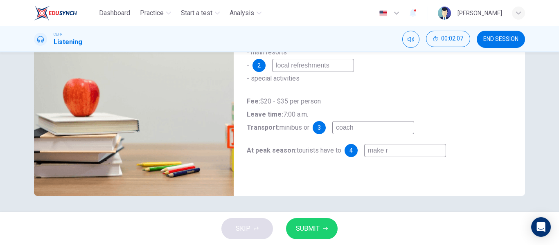
type input "41"
type input "make re"
type input "41"
type input "make res"
type input "42"
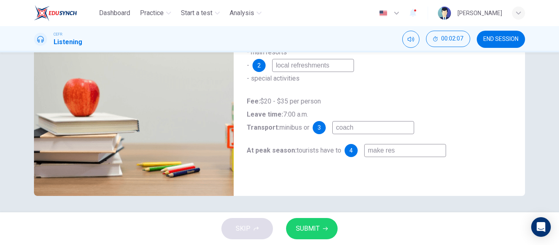
type input "make rese"
type input "42"
type input "make reserv"
type input "42"
type input "make reserva"
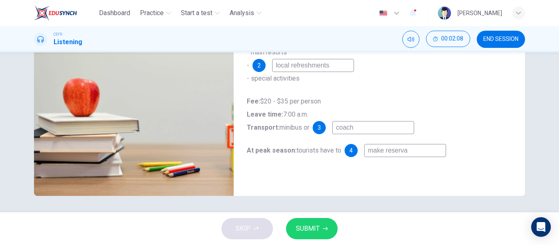
type input "42"
type input "make reservati"
type input "42"
type input "make reservatio"
type input "42"
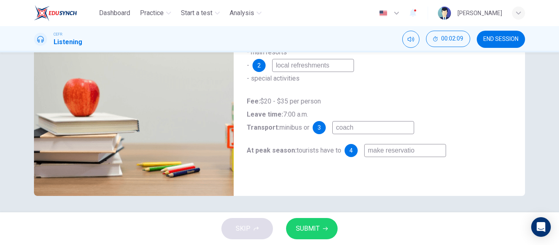
type input "make reservation"
type input "42"
type input "make reservations"
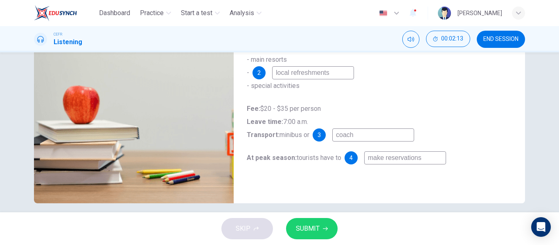
scroll to position [149, 0]
type input "44"
type input "make reservations"
click at [311, 223] on span "SUBMIT" at bounding box center [308, 228] width 24 height 11
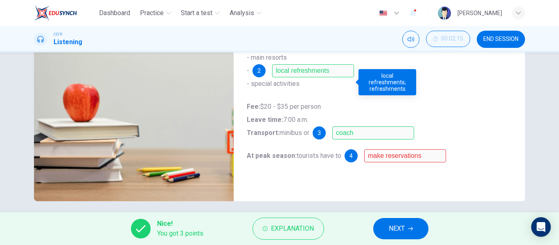
scroll to position [157, 0]
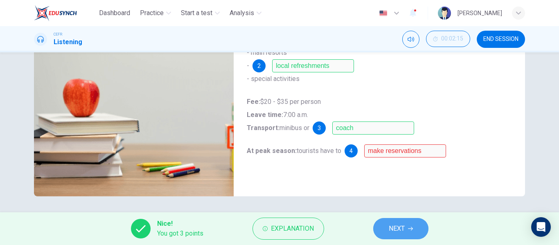
click at [407, 228] on button "NEXT" at bounding box center [400, 228] width 55 height 21
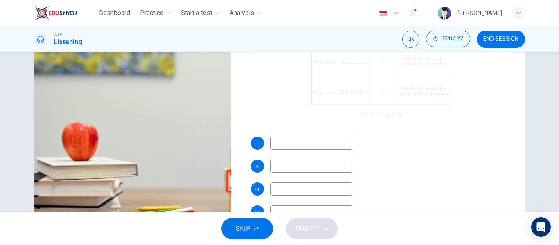
scroll to position [77, 0]
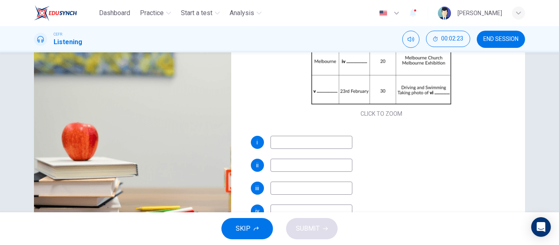
click at [304, 137] on input at bounding box center [312, 142] width 82 height 13
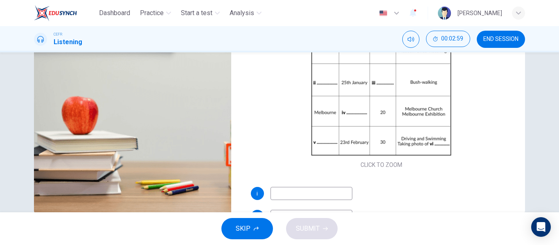
scroll to position [157, 0]
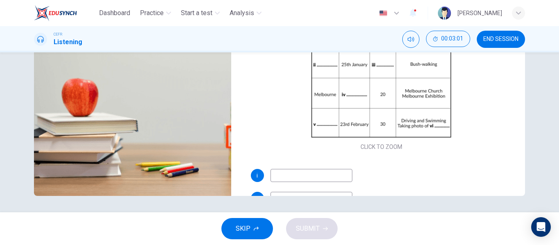
type input "62"
type input "S"
type input "62"
type input "Sydn"
type input "63"
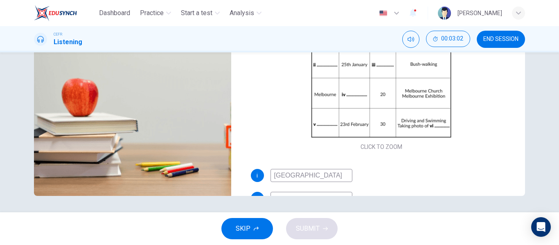
type input "Sydney"
type input "63"
type input "Sydney o"
type input "63"
type input "Sydney Opera"
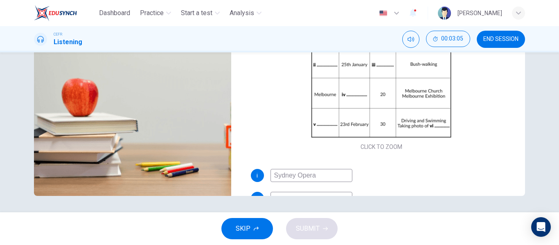
type input "64"
type input "Sydney Opera Hous"
type input "64"
type input "Sydney Opera House"
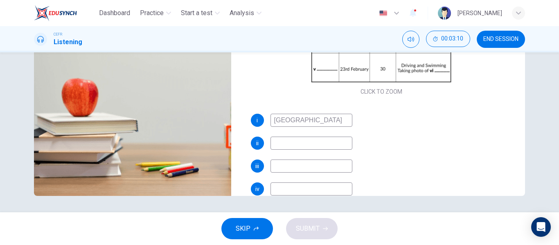
type input "65"
type input "Sydney Opera House"
click at [301, 144] on input at bounding box center [312, 143] width 82 height 13
type input "B"
type input "66"
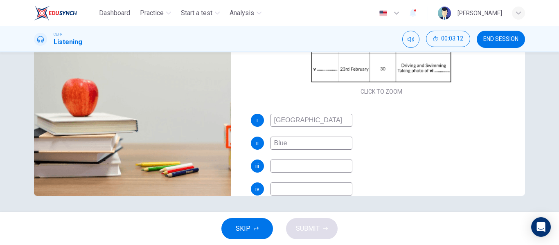
type input "Blue"
type input "66"
type input "Blue Mo"
type input "66"
type input "Blue Mountai"
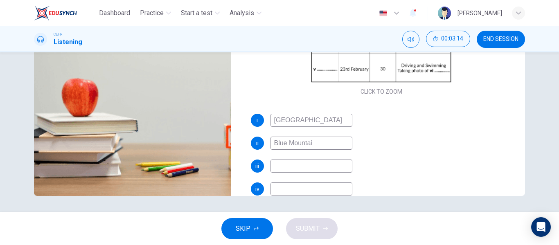
type input "67"
type input "Blue Mountains"
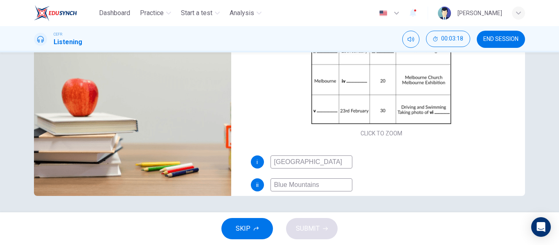
scroll to position [157, 0]
type input "69"
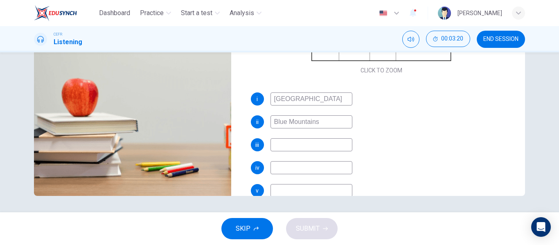
type input "Blue Mountains"
click at [283, 143] on input at bounding box center [312, 144] width 82 height 13
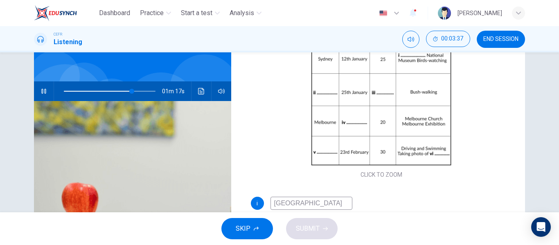
scroll to position [157, 0]
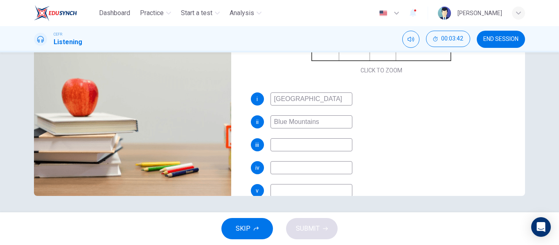
type input "76"
type input "3"
type input "76"
type input "36"
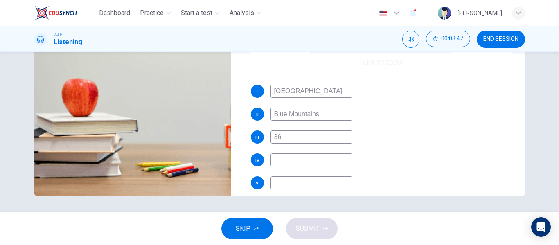
scroll to position [86, 0]
type input "78"
type input "36"
click at [285, 154] on input at bounding box center [312, 158] width 82 height 13
type input "1"
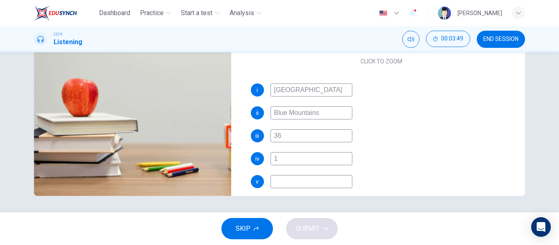
type input "78"
type input "10th"
type input "79"
type input "10th Fe"
type input "79"
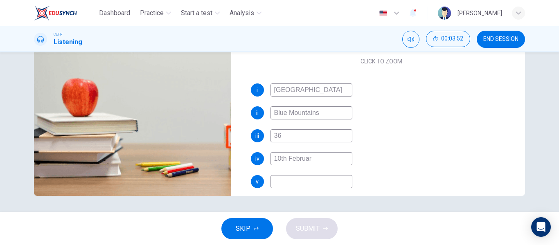
type input "10th February"
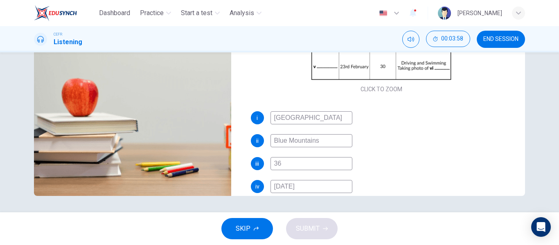
scroll to position [117, 0]
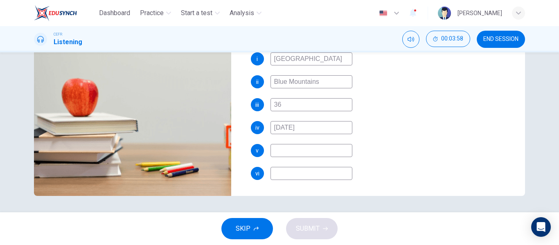
type input "81"
type input "10th February"
click at [301, 151] on input at bounding box center [312, 150] width 82 height 13
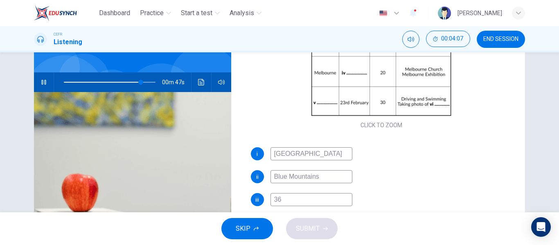
scroll to position [157, 0]
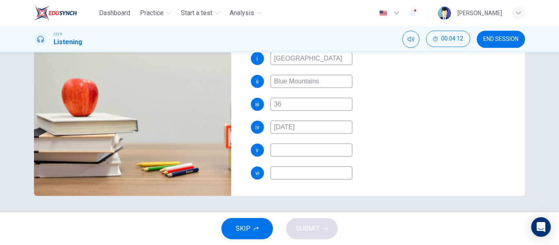
type input "86"
type input "G"
type input "86"
type input "G"
type input "86"
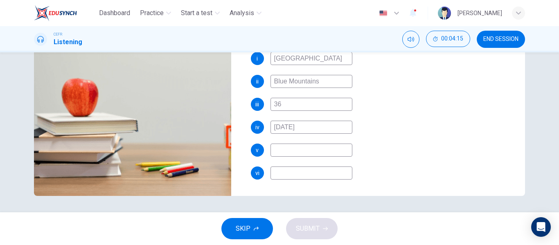
type input "87"
type input "Grea"
type input "87"
type input "Great"
type input "88"
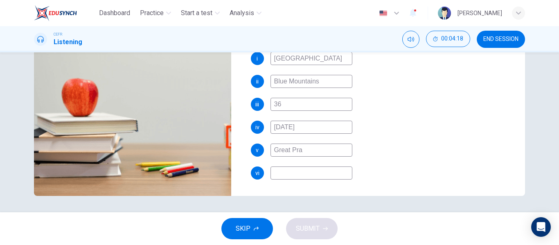
type input "Great Prao"
type input "88"
type input "Great Prai"
type input "88"
type input "Great Prairie"
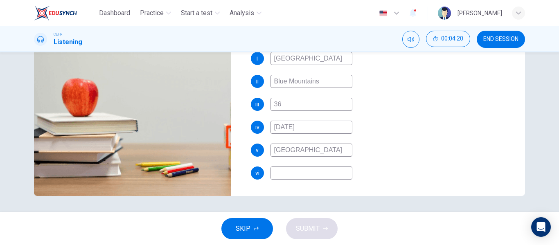
type input "89"
type input "Great Prairie Reefs"
type input "90"
type input "Great Prairie Reefs"
click at [278, 183] on div "i Sydney Opera House ii Blue Mountains iii 36 iv 10th February v Great Prairie …" at bounding box center [382, 124] width 262 height 144
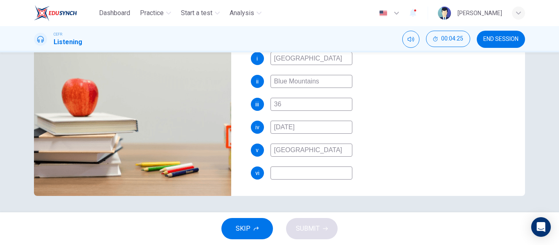
click at [277, 179] on input at bounding box center [312, 173] width 82 height 13
type input "92"
type input "c"
type input "92"
type input "co"
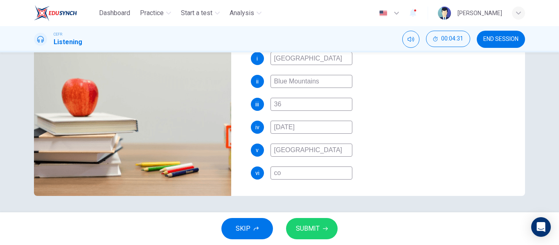
type input "92"
type input "cor"
type input "92"
type input "coral"
type input "92"
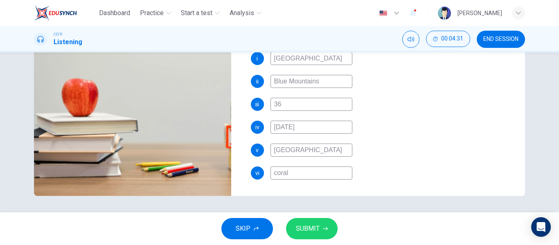
type input "corals"
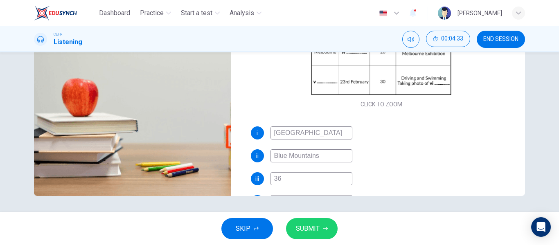
scroll to position [117, 0]
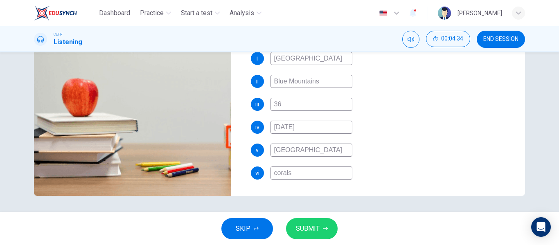
type input "93"
type input "corals"
click at [298, 227] on span "SUBMIT" at bounding box center [308, 228] width 24 height 11
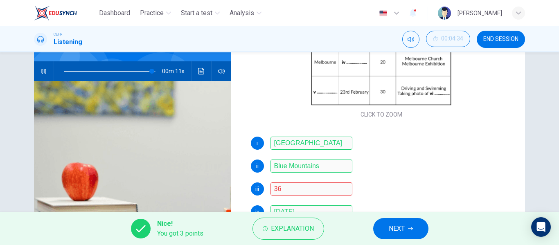
scroll to position [72, 0]
drag, startPoint x: 153, startPoint y: 72, endPoint x: 137, endPoint y: 74, distance: 16.0
click at [140, 74] on span at bounding box center [142, 71] width 5 height 5
click at [41, 74] on icon "button" at bounding box center [44, 71] width 7 height 7
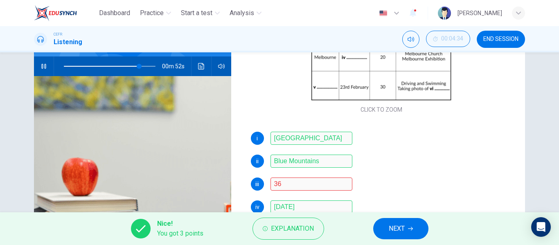
scroll to position [38, 0]
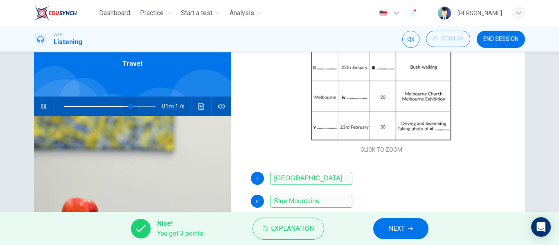
drag, startPoint x: 134, startPoint y: 105, endPoint x: 122, endPoint y: 105, distance: 11.5
click at [128, 105] on span at bounding box center [130, 106] width 5 height 5
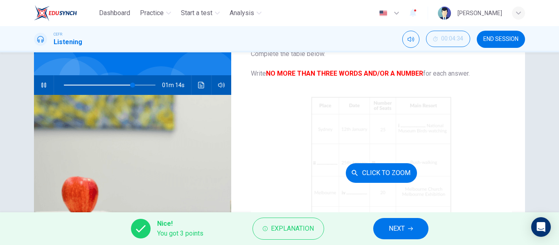
scroll to position [59, 0]
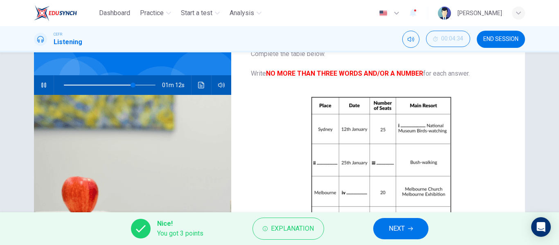
type input "76"
click at [415, 222] on button "NEXT" at bounding box center [400, 228] width 55 height 21
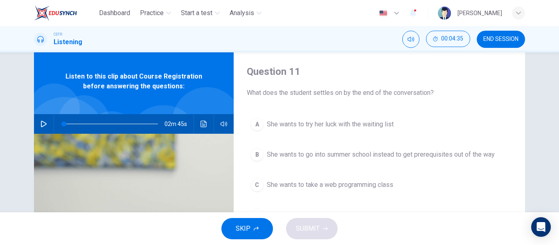
scroll to position [20, 0]
click at [40, 120] on button "button" at bounding box center [43, 124] width 13 height 20
type input "1"
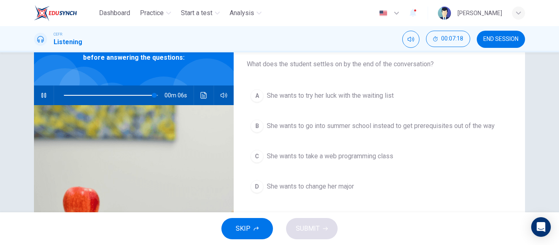
scroll to position [50, 0]
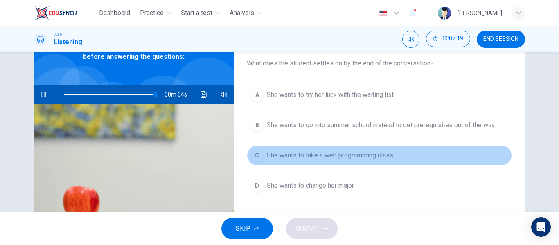
click at [257, 156] on div "C" at bounding box center [257, 155] width 13 height 13
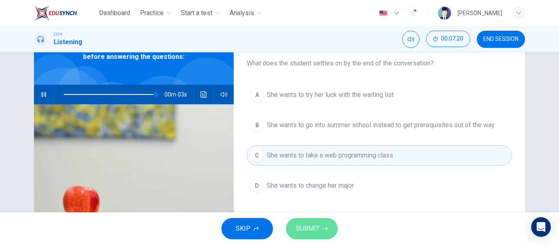
click at [307, 222] on button "SUBMIT" at bounding box center [312, 228] width 52 height 21
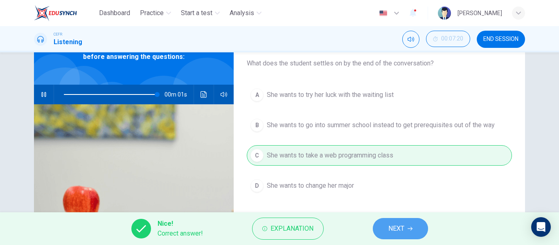
click at [393, 219] on button "NEXT" at bounding box center [400, 228] width 55 height 21
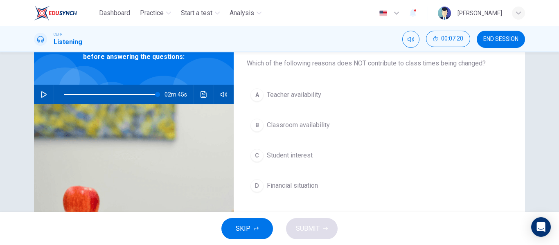
type input "0"
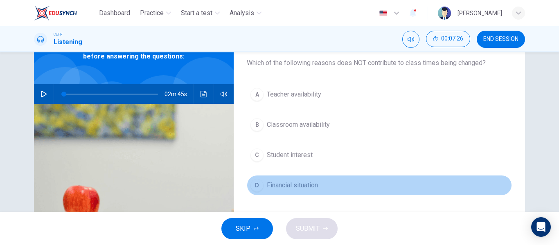
click at [253, 184] on div "D" at bounding box center [257, 185] width 13 height 13
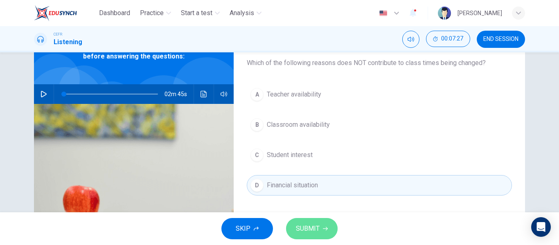
click at [332, 236] on button "SUBMIT" at bounding box center [312, 228] width 52 height 21
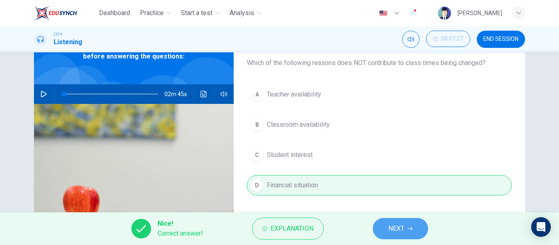
click at [384, 235] on button "NEXT" at bounding box center [400, 228] width 55 height 21
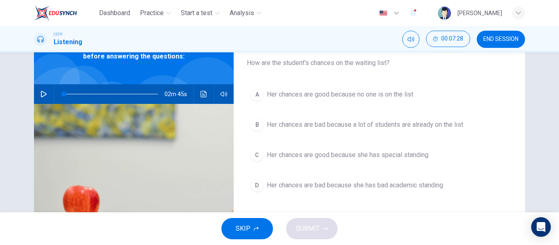
scroll to position [51, 0]
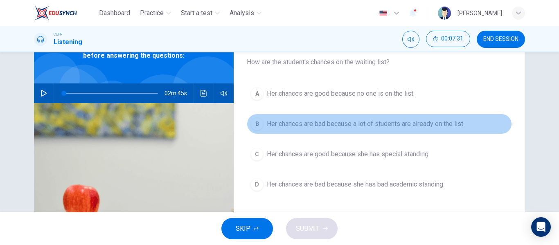
click at [286, 125] on span "Her chances are bad because a lot of students are already on the list" at bounding box center [365, 124] width 197 height 10
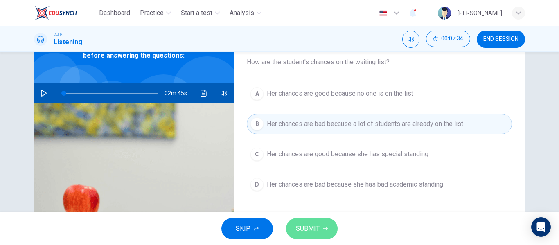
click at [323, 233] on button "SUBMIT" at bounding box center [312, 228] width 52 height 21
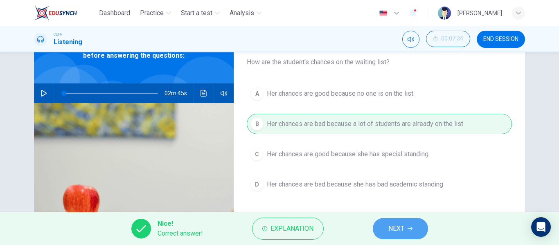
click at [386, 221] on button "NEXT" at bounding box center [400, 228] width 55 height 21
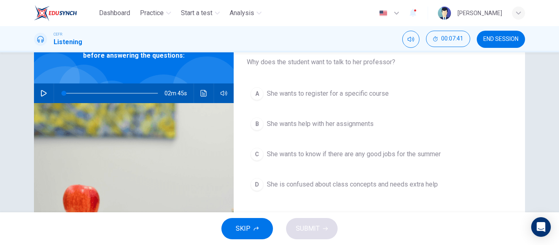
scroll to position [56, 0]
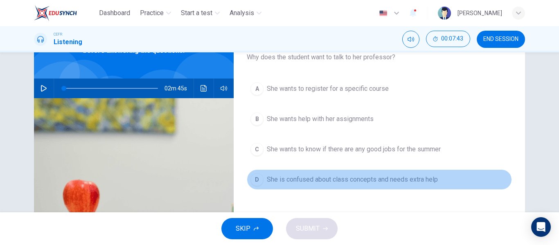
click at [259, 174] on div "D" at bounding box center [257, 179] width 13 height 13
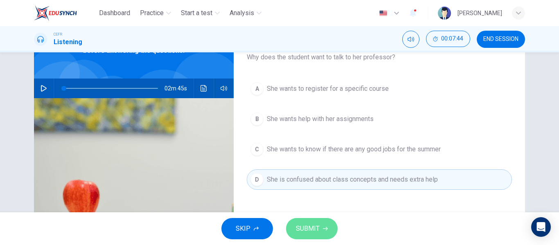
click at [307, 224] on span "SUBMIT" at bounding box center [308, 228] width 24 height 11
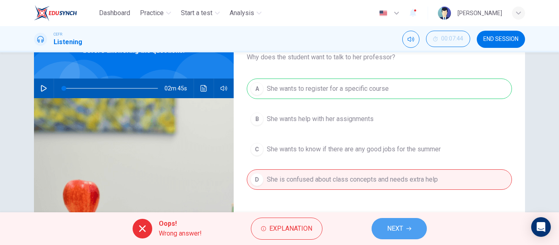
click at [387, 221] on button "NEXT" at bounding box center [399, 228] width 55 height 21
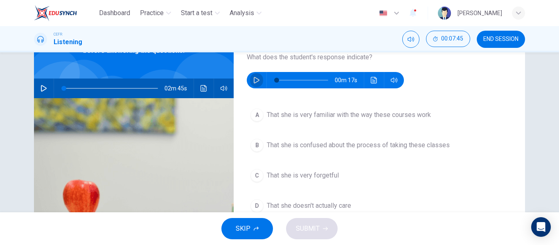
click at [254, 78] on icon "button" at bounding box center [257, 80] width 6 height 7
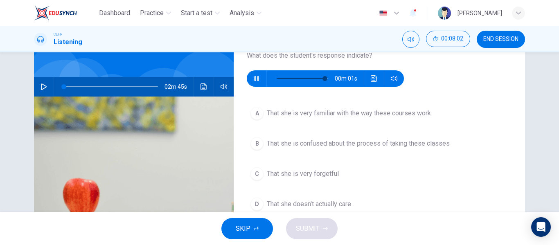
scroll to position [58, 0]
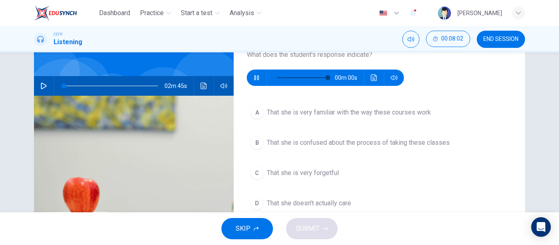
type input "0"
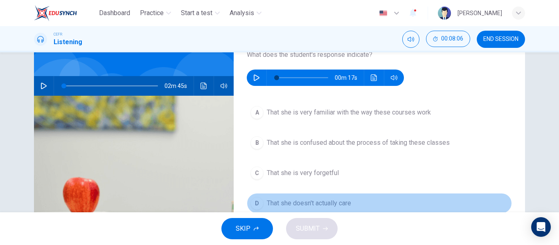
click at [258, 198] on div "D" at bounding box center [257, 203] width 13 height 13
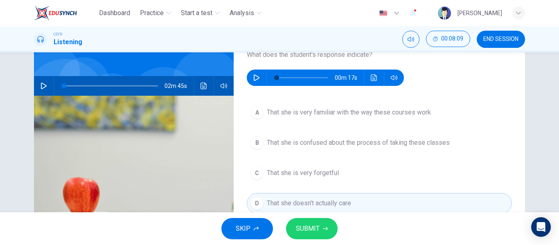
click at [303, 245] on div "SKIP SUBMIT" at bounding box center [279, 228] width 559 height 33
click at [303, 239] on button "SUBMIT" at bounding box center [312, 228] width 52 height 21
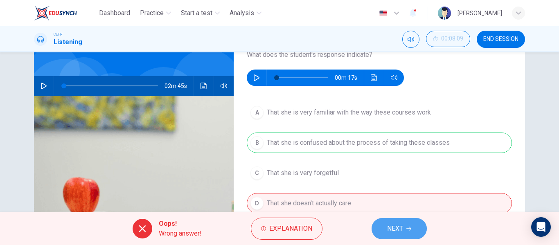
click at [397, 234] on span "NEXT" at bounding box center [395, 228] width 16 height 11
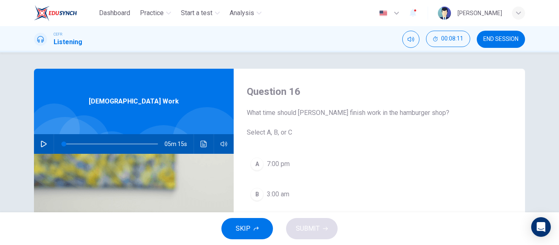
scroll to position [6, 0]
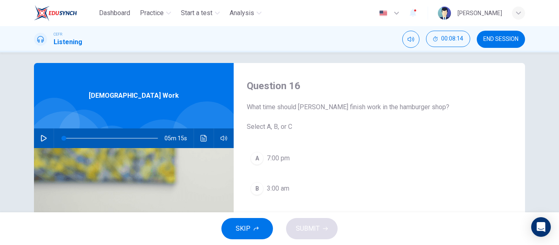
click at [34, 135] on div "05m 15s" at bounding box center [134, 139] width 200 height 20
click at [37, 136] on button "button" at bounding box center [43, 139] width 13 height 20
type input "0"
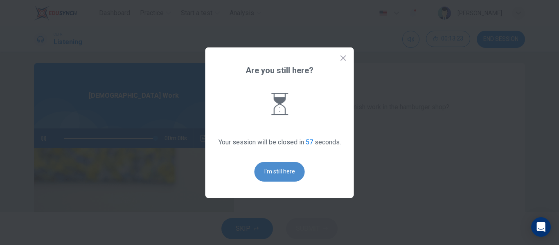
click at [272, 163] on button "I'm still here" at bounding box center [280, 172] width 50 height 20
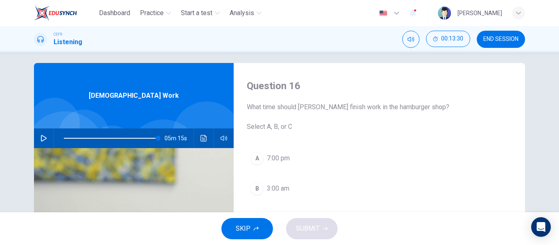
type input "0"
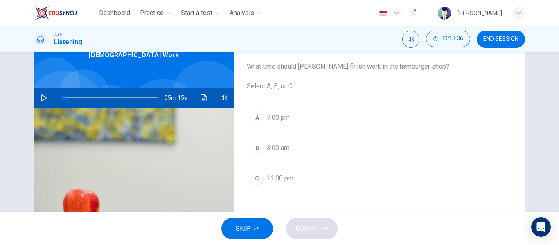
scroll to position [49, 0]
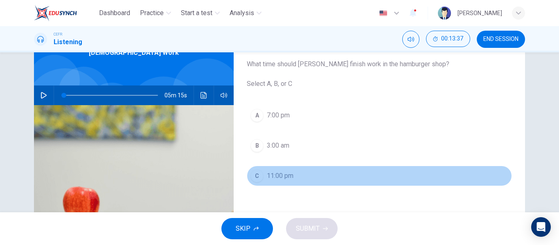
click at [253, 176] on div "C" at bounding box center [257, 175] width 13 height 13
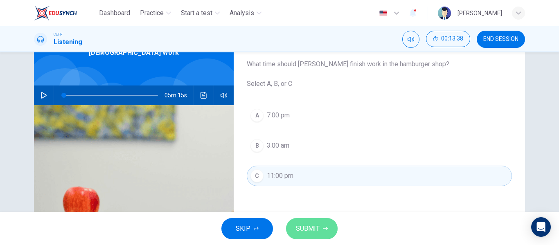
click at [305, 222] on button "SUBMIT" at bounding box center [312, 228] width 52 height 21
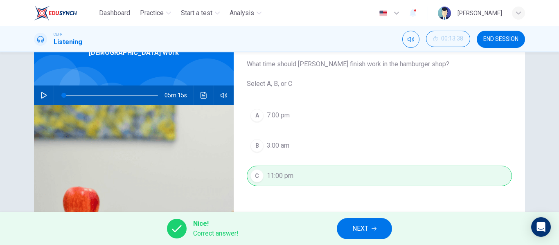
click at [369, 233] on button "NEXT" at bounding box center [364, 228] width 55 height 21
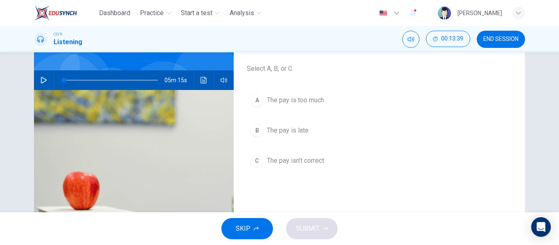
scroll to position [64, 0]
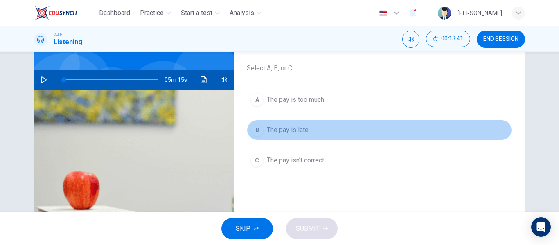
click at [258, 126] on div "B" at bounding box center [257, 130] width 13 height 13
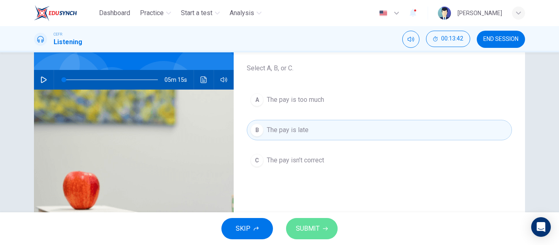
click at [298, 227] on span "SUBMIT" at bounding box center [308, 228] width 24 height 11
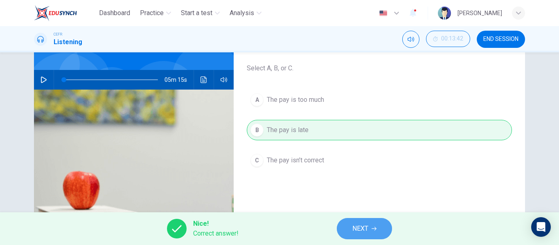
click at [346, 229] on button "NEXT" at bounding box center [364, 228] width 55 height 21
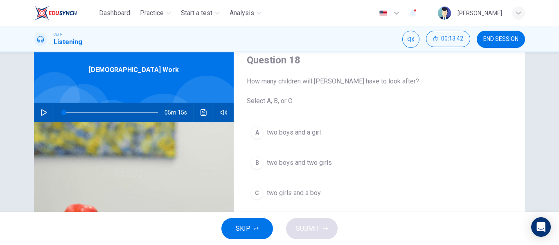
scroll to position [32, 0]
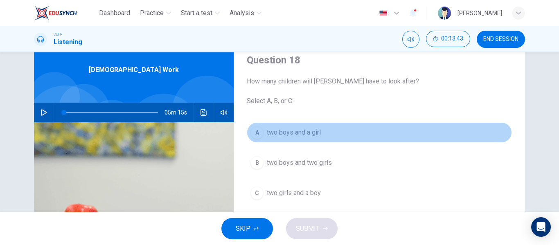
click at [263, 136] on button "A two boys and a girl" at bounding box center [379, 132] width 265 height 20
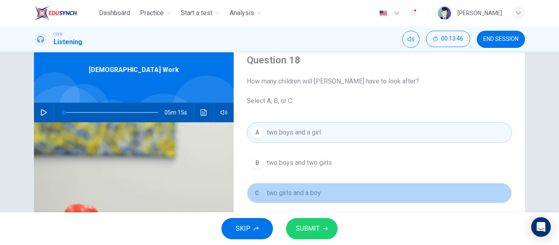
click at [254, 201] on button "C two girls and a boy" at bounding box center [379, 193] width 265 height 20
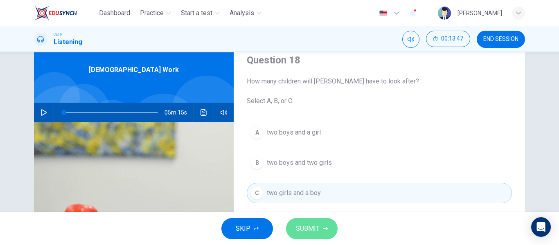
click at [298, 231] on span "SUBMIT" at bounding box center [308, 228] width 24 height 11
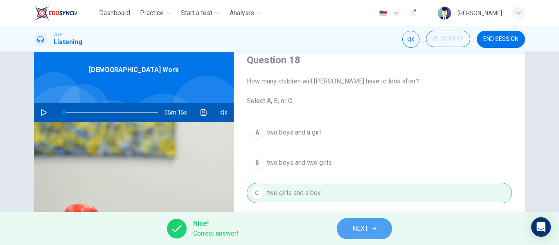
click at [346, 231] on button "NEXT" at bounding box center [364, 228] width 55 height 21
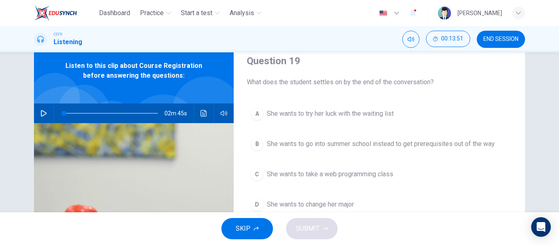
scroll to position [31, 0]
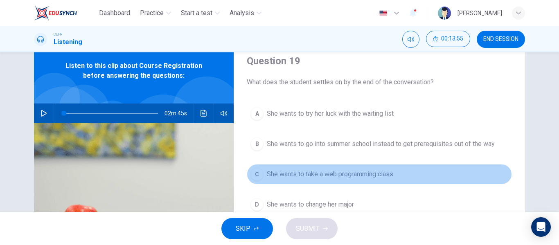
click at [263, 174] on button "C She wants to take a web programming class" at bounding box center [379, 174] width 265 height 20
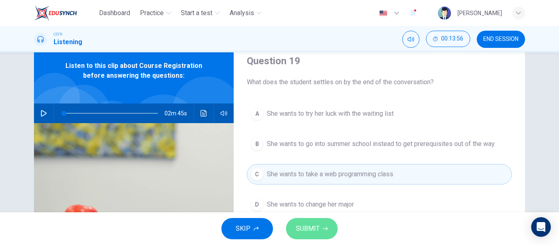
click at [313, 238] on button "SUBMIT" at bounding box center [312, 228] width 52 height 21
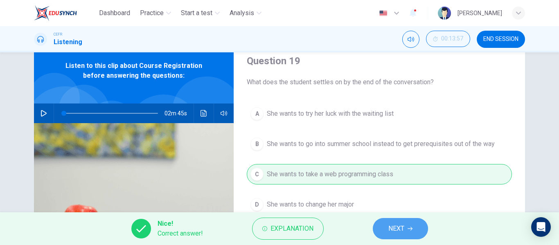
click at [389, 230] on span "NEXT" at bounding box center [397, 228] width 16 height 11
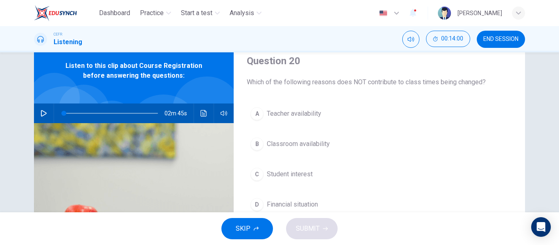
click at [256, 202] on div "D" at bounding box center [257, 204] width 13 height 13
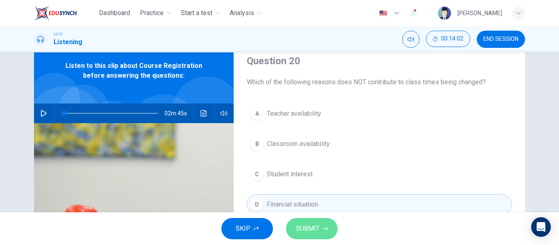
click at [298, 228] on span "SUBMIT" at bounding box center [308, 228] width 24 height 11
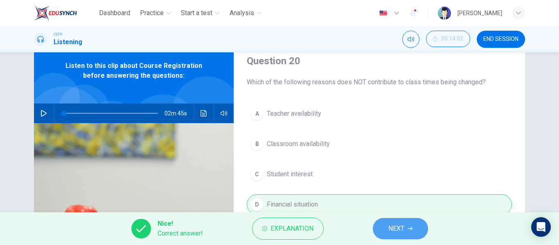
click at [378, 230] on button "NEXT" at bounding box center [400, 228] width 55 height 21
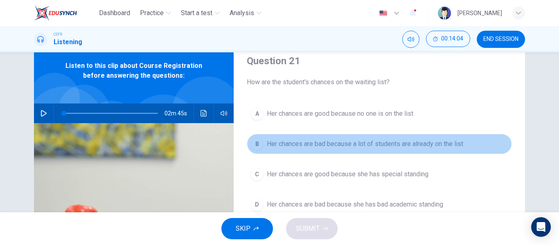
click at [251, 145] on div "B" at bounding box center [257, 144] width 13 height 13
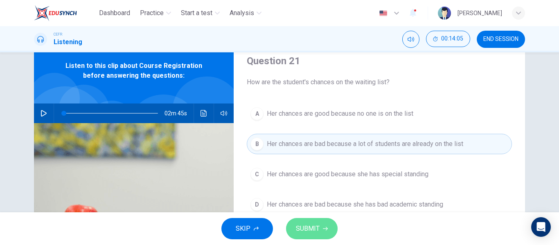
click at [314, 230] on span "SUBMIT" at bounding box center [308, 228] width 24 height 11
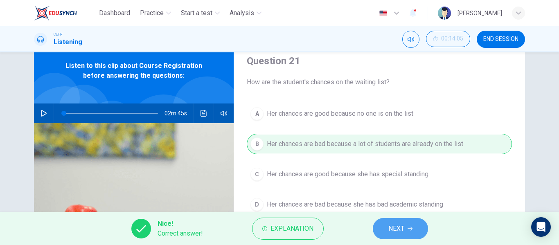
click at [397, 235] on button "NEXT" at bounding box center [400, 228] width 55 height 21
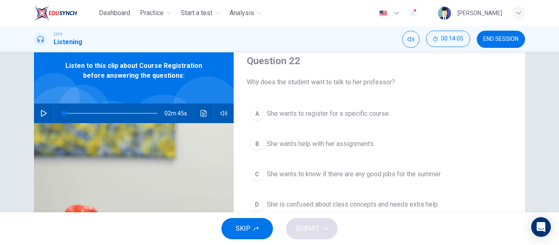
scroll to position [41, 0]
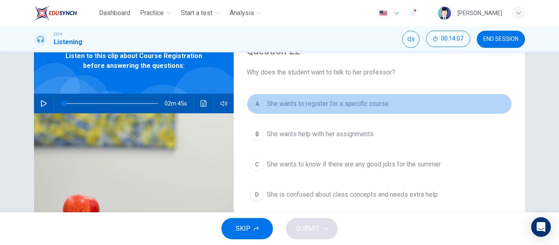
click at [257, 104] on div "A" at bounding box center [257, 103] width 13 height 13
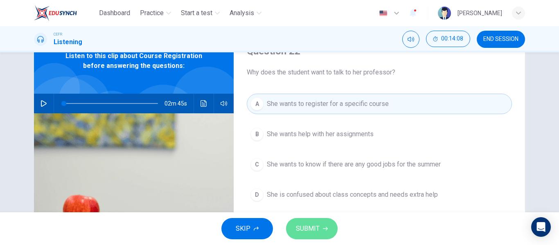
click at [314, 230] on span "SUBMIT" at bounding box center [308, 228] width 24 height 11
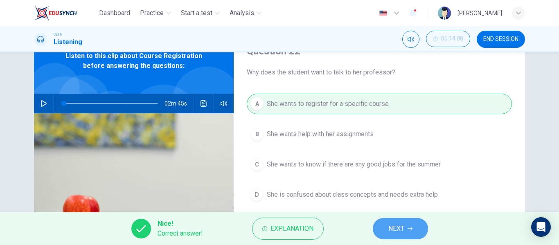
click at [378, 235] on button "NEXT" at bounding box center [400, 228] width 55 height 21
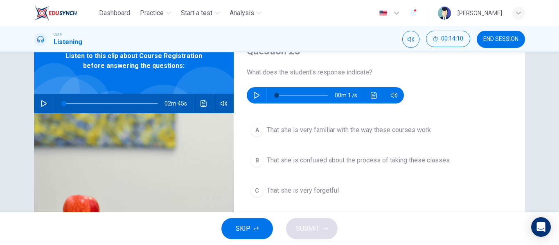
scroll to position [64, 0]
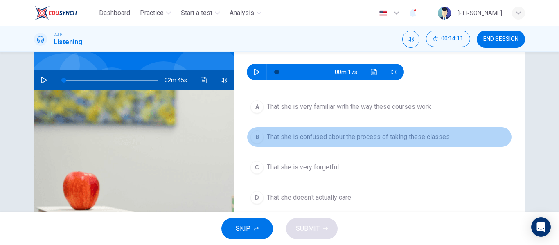
click at [256, 139] on div "B" at bounding box center [257, 137] width 13 height 13
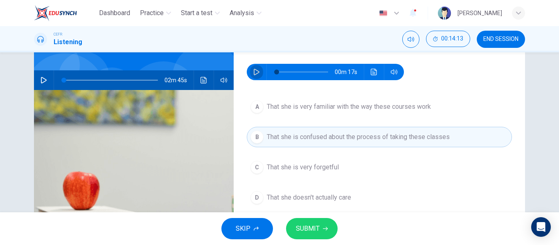
click at [259, 74] on button "button" at bounding box center [256, 72] width 13 height 16
click at [330, 229] on button "SUBMIT" at bounding box center [312, 228] width 52 height 21
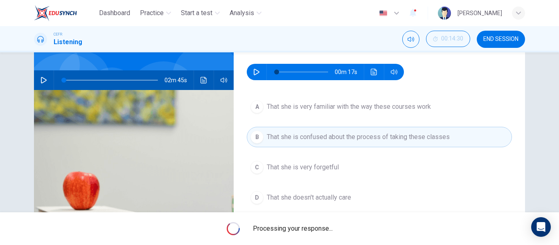
type input "0"
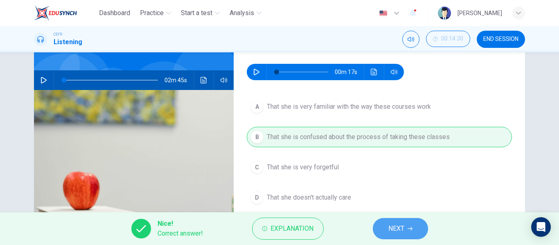
click at [399, 229] on span "NEXT" at bounding box center [397, 228] width 16 height 11
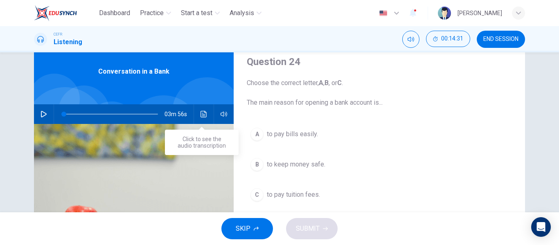
scroll to position [40, 0]
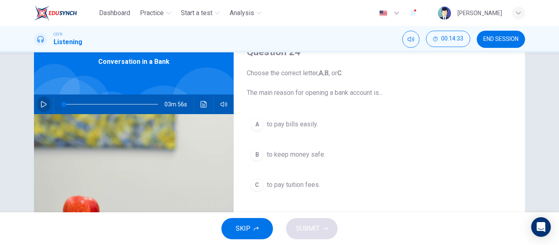
click at [41, 104] on icon "button" at bounding box center [44, 104] width 7 height 7
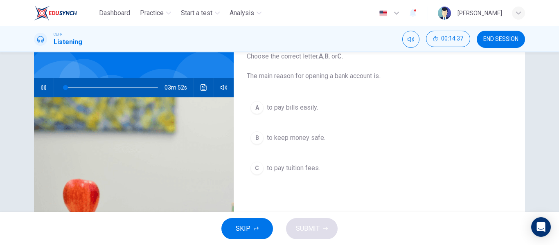
scroll to position [57, 0]
click at [252, 104] on div "A" at bounding box center [257, 107] width 13 height 13
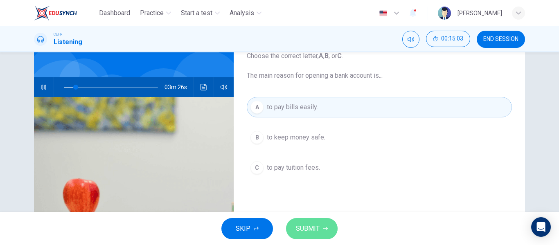
click at [323, 222] on button "SUBMIT" at bounding box center [312, 228] width 52 height 21
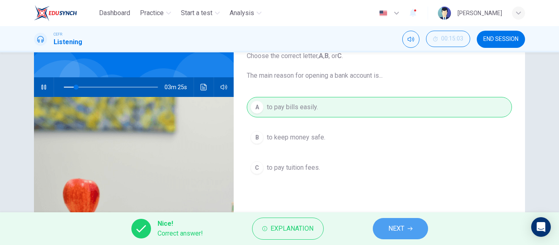
click at [386, 229] on button "NEXT" at bounding box center [400, 228] width 55 height 21
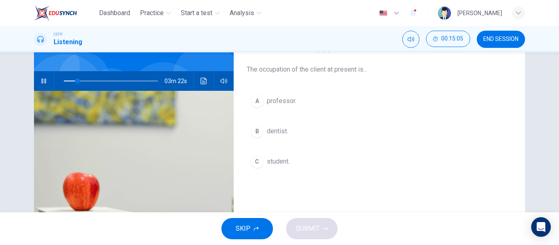
scroll to position [54, 0]
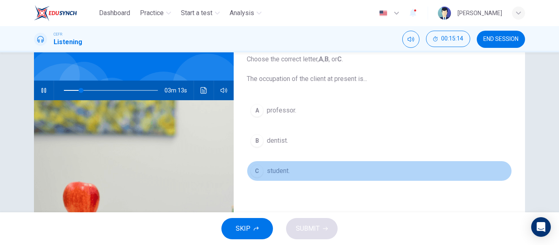
click at [263, 167] on button "C student." at bounding box center [379, 171] width 265 height 20
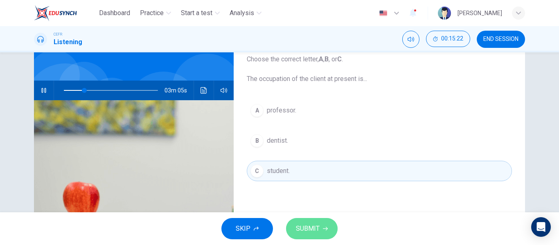
click at [316, 231] on span "SUBMIT" at bounding box center [308, 228] width 24 height 11
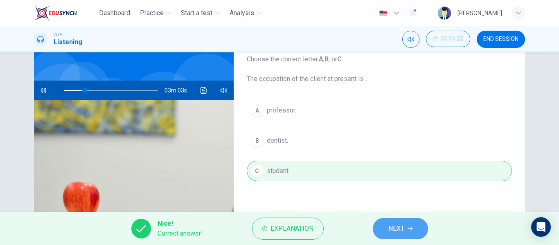
click at [392, 228] on span "NEXT" at bounding box center [397, 228] width 16 height 11
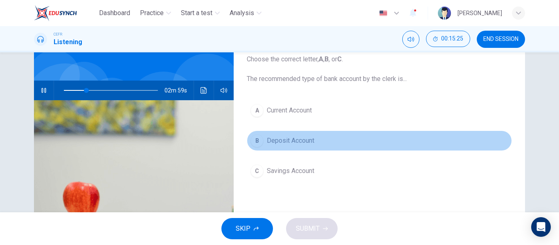
click at [257, 139] on div "B" at bounding box center [257, 140] width 13 height 13
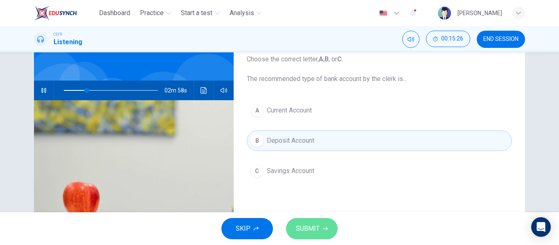
click at [301, 219] on button "SUBMIT" at bounding box center [312, 228] width 52 height 21
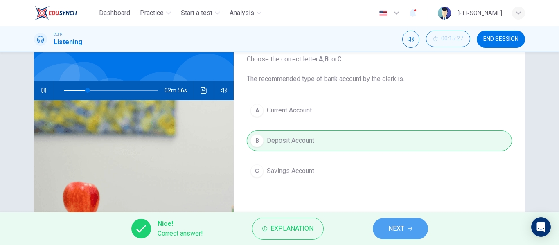
click at [389, 231] on span "NEXT" at bounding box center [397, 228] width 16 height 11
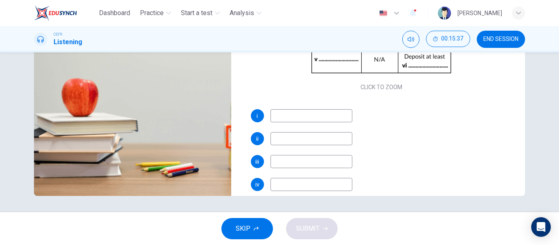
scroll to position [156, 0]
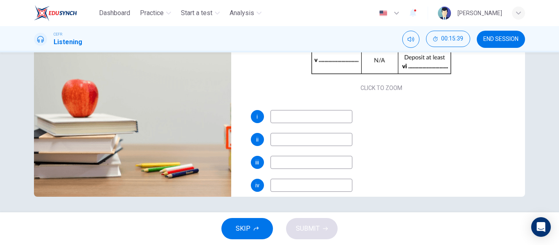
click at [297, 118] on input at bounding box center [312, 116] width 82 height 13
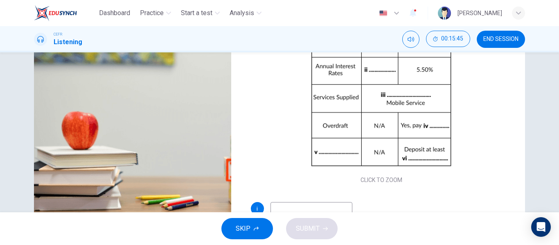
scroll to position [157, 0]
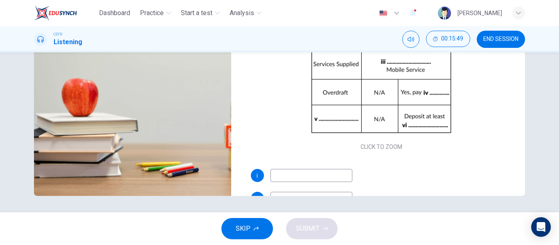
type input "35"
type input "M"
type input "36"
type input "Master"
type input "36"
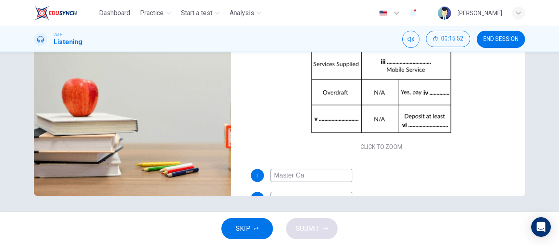
type input "Master Car"
type input "37"
type input "Master Card"
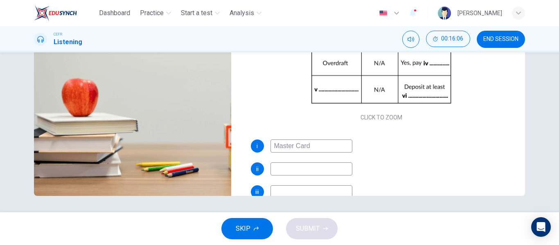
type input "42"
type input "Master Card"
click at [293, 170] on input at bounding box center [312, 169] width 82 height 13
type input "45"
type input "3"
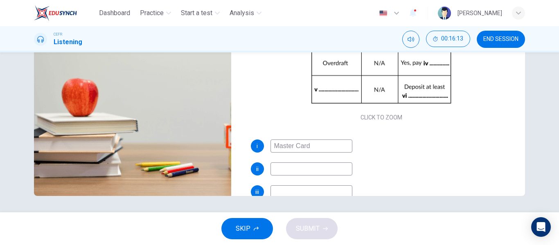
type input "46"
type input "2."
type input "46"
type input "2.50"
type input "46"
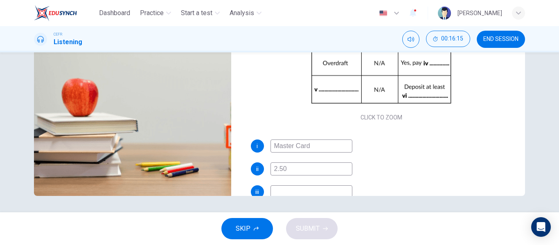
type input "2.50%"
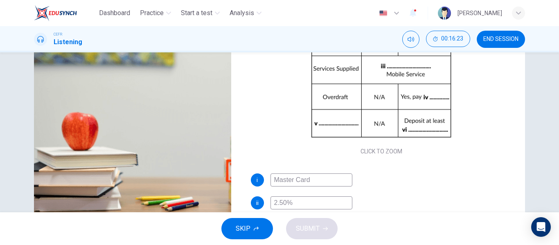
scroll to position [140, 0]
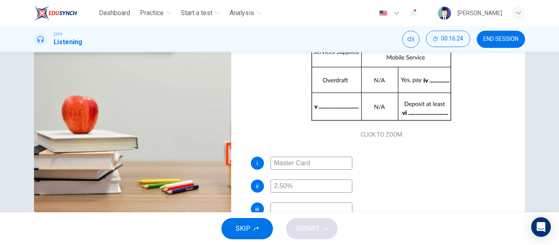
type input "50"
type input "2.50%"
click at [279, 206] on input at bounding box center [312, 209] width 82 height 13
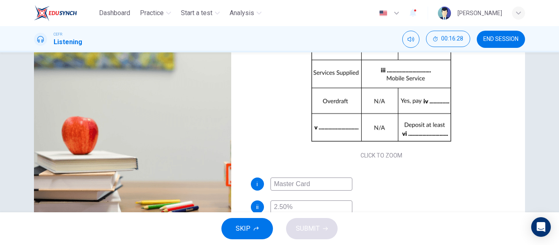
scroll to position [157, 0]
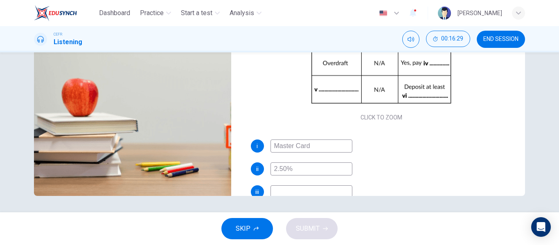
type input "52"
type input "In"
type input "53"
type input "Internet"
type input "53"
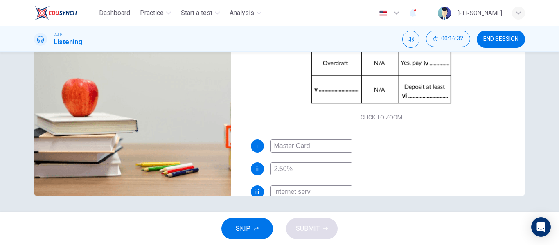
type input "Internet servi"
type input "54"
type input "Internet service"
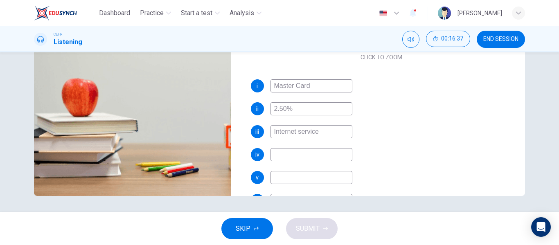
scroll to position [91, 0]
type input "56"
type input "Internet service"
click at [287, 151] on input at bounding box center [312, 153] width 82 height 13
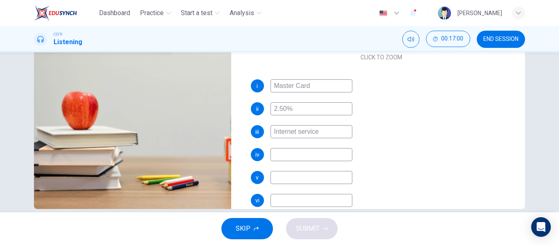
scroll to position [103, 0]
type input "66"
type input "some"
type input "66"
type input "some"
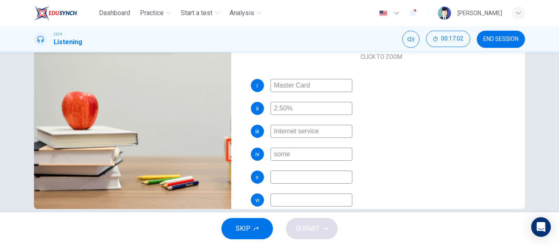
type input "66"
type input "some char"
type input "67"
type input "some charge"
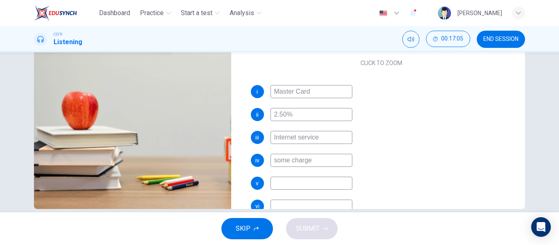
type input "68"
type input "some charge"
click at [272, 181] on input at bounding box center [312, 180] width 82 height 13
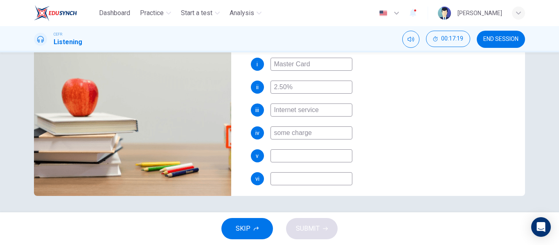
scroll to position [117, 0]
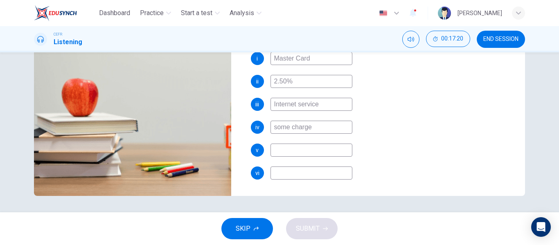
type input "74"
type input "Requ"
type input "74"
type input "Requi"
type input "74"
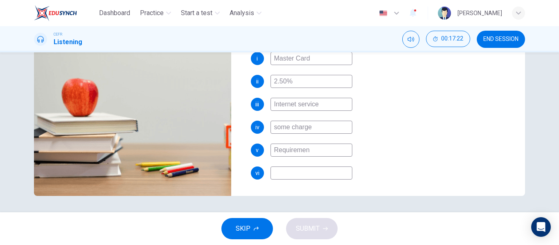
type input "Requirement"
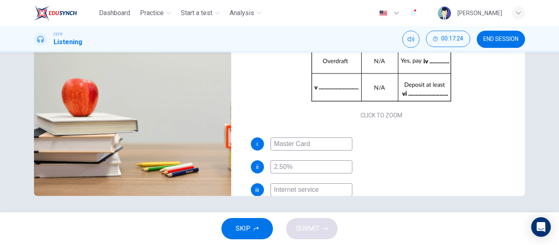
scroll to position [98, 0]
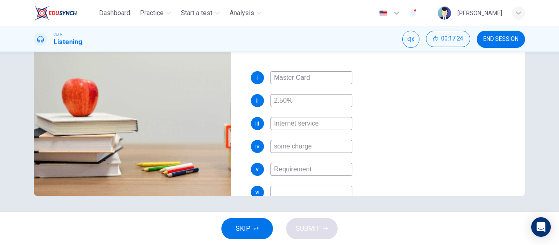
type input "76"
type input "Requirement"
click at [285, 193] on input at bounding box center [312, 192] width 82 height 13
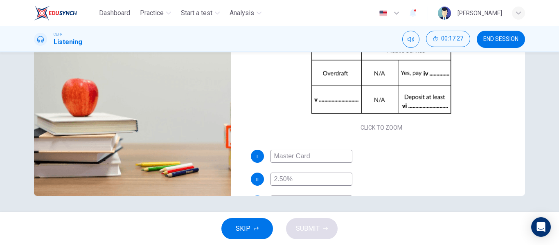
scroll to position [117, 0]
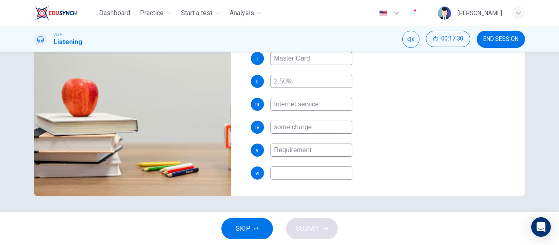
type input "78"
type input "5"
click at [336, 227] on button "SUBMIT" at bounding box center [312, 228] width 52 height 21
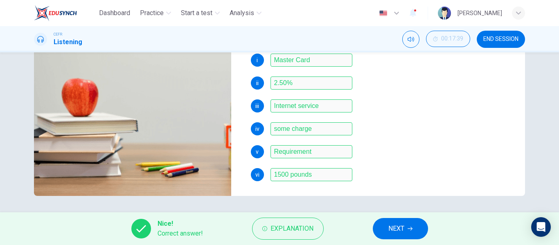
scroll to position [115, 0]
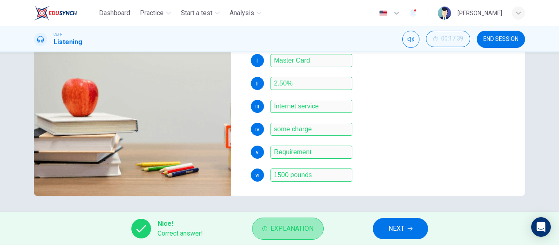
click at [298, 226] on span "Explanation" at bounding box center [292, 228] width 43 height 11
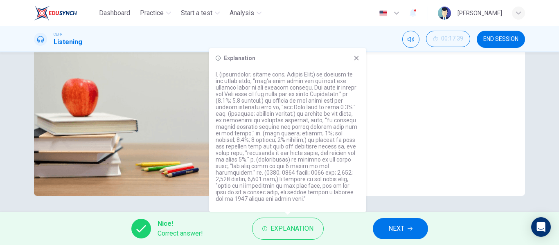
click at [357, 51] on div "Explanation" at bounding box center [287, 130] width 157 height 164
click at [357, 54] on div "Explanation" at bounding box center [287, 130] width 157 height 164
click at [357, 60] on icon at bounding box center [356, 58] width 7 height 7
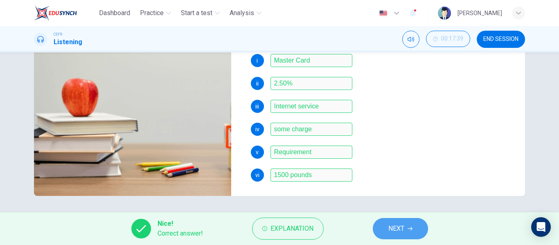
click at [380, 227] on button "NEXT" at bounding box center [400, 228] width 55 height 21
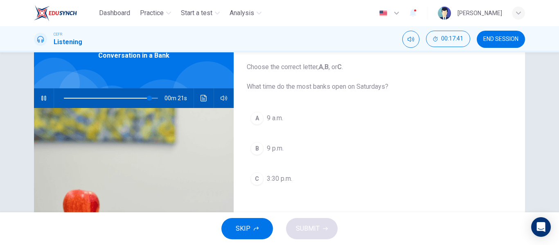
scroll to position [45, 0]
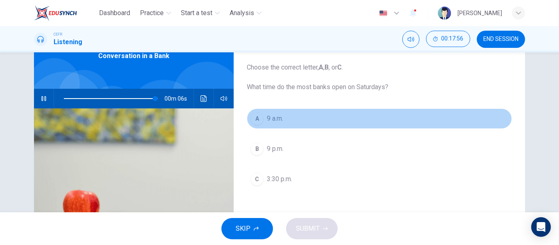
click at [257, 119] on div "A" at bounding box center [257, 118] width 13 height 13
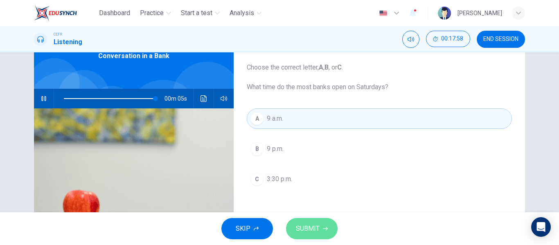
click at [298, 227] on span "SUBMIT" at bounding box center [308, 228] width 24 height 11
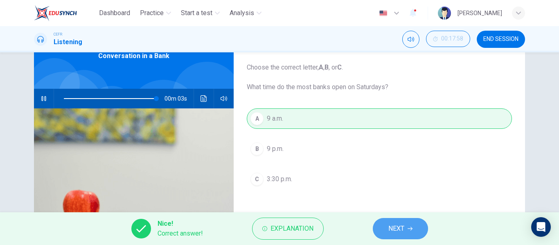
click at [388, 223] on button "NEXT" at bounding box center [400, 228] width 55 height 21
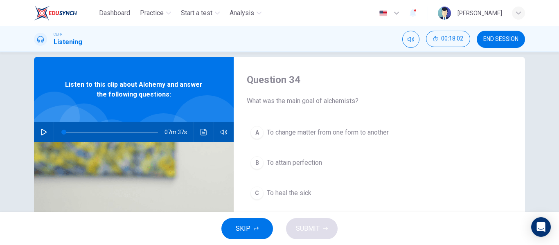
scroll to position [19, 0]
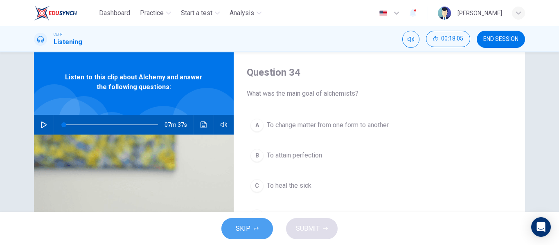
click at [260, 227] on button "SKIP" at bounding box center [247, 228] width 52 height 21
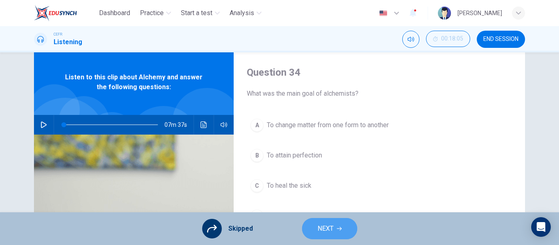
click at [324, 223] on button "NEXT" at bounding box center [329, 228] width 55 height 21
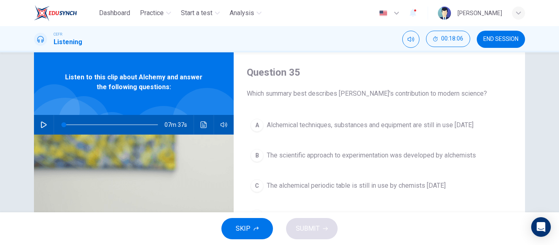
scroll to position [36, 0]
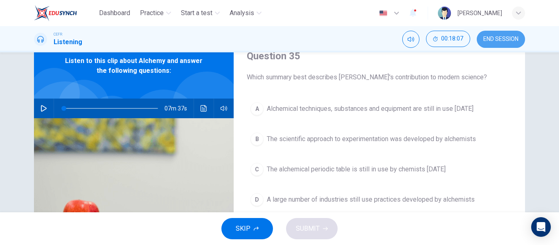
click at [495, 45] on button "END SESSION" at bounding box center [501, 39] width 48 height 17
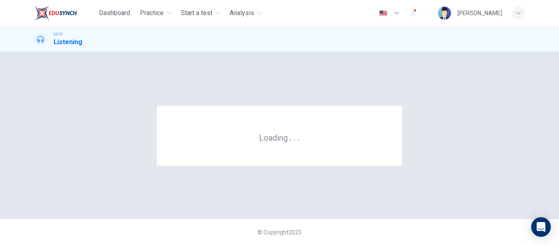
scroll to position [0, 0]
